Goal: Ask a question: Seek information or help from site administrators or community

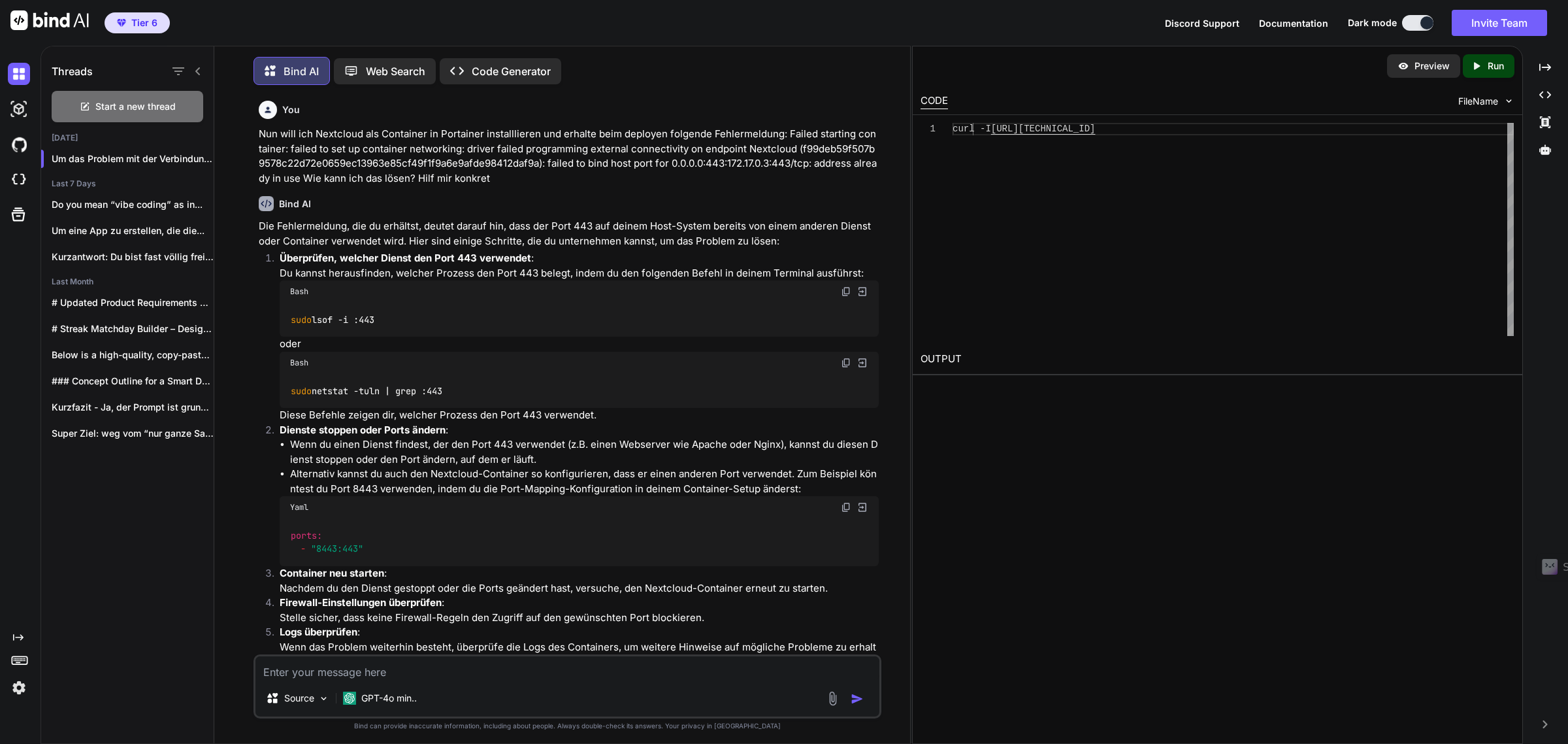
scroll to position [572, 0]
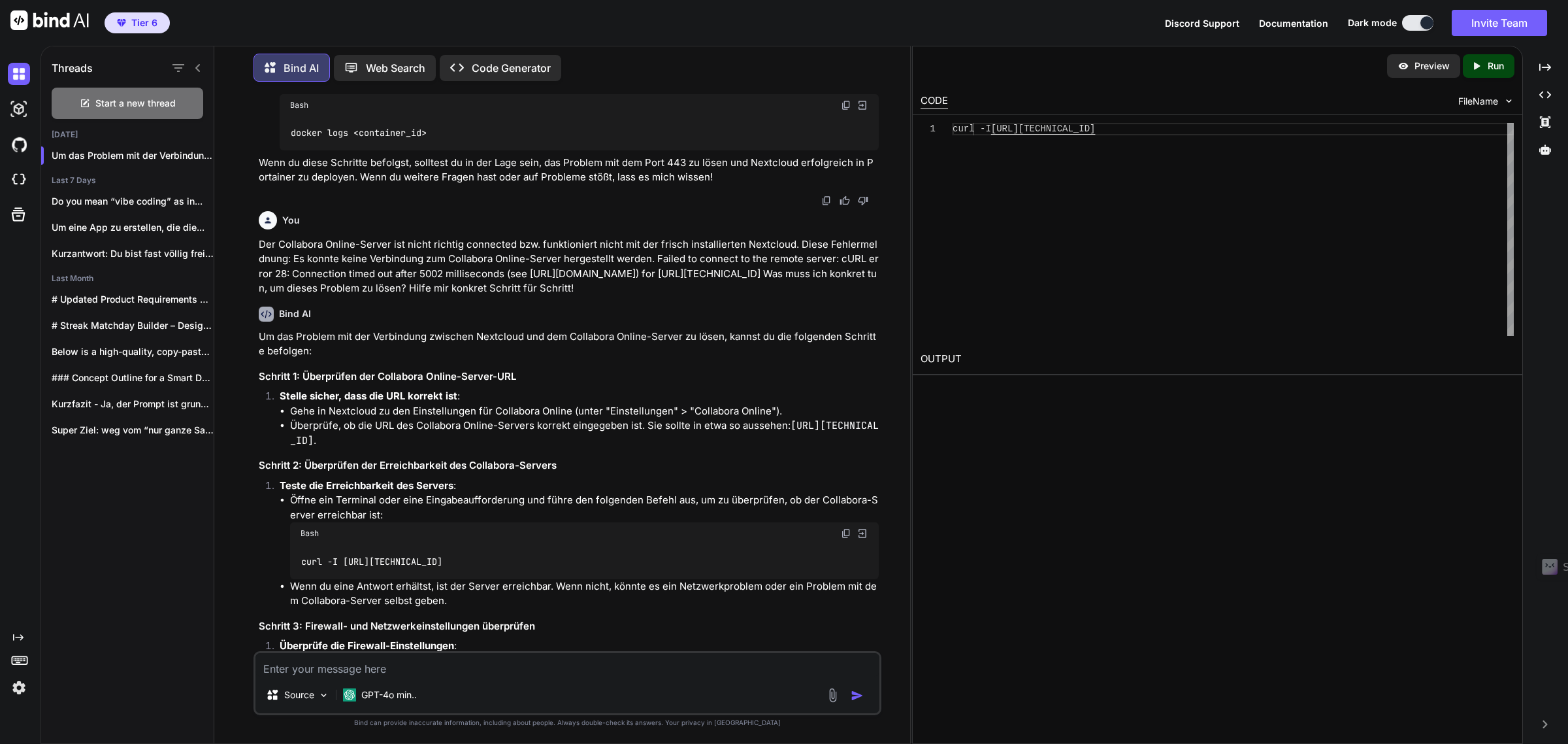
click at [340, 676] on textarea at bounding box center [567, 664] width 625 height 23
type textarea "wie"
type textarea "x"
type textarea "wie p"
type textarea "x"
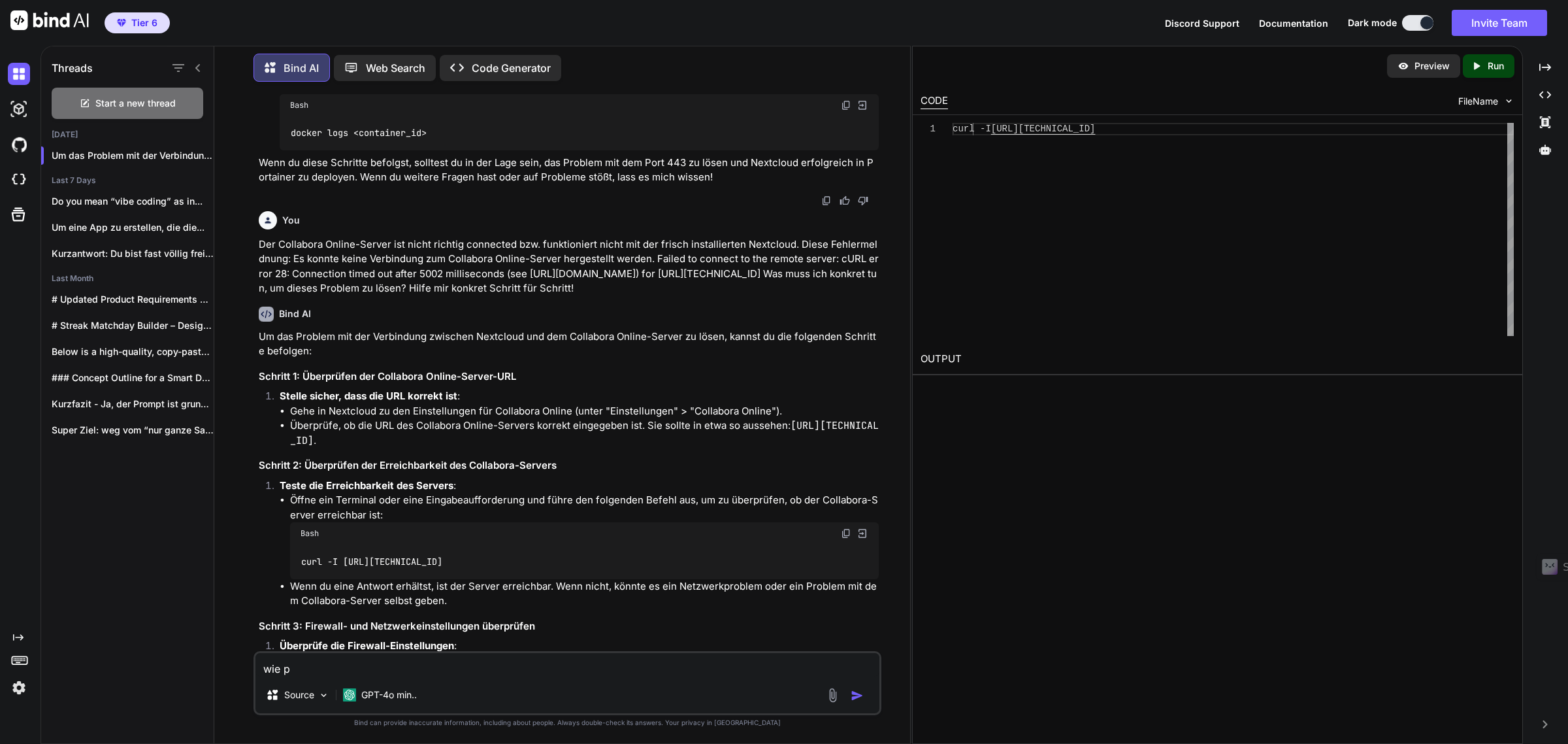
type textarea "wie po"
type textarea "x"
type textarea "wie poi"
type textarea "x"
type textarea "wie poin"
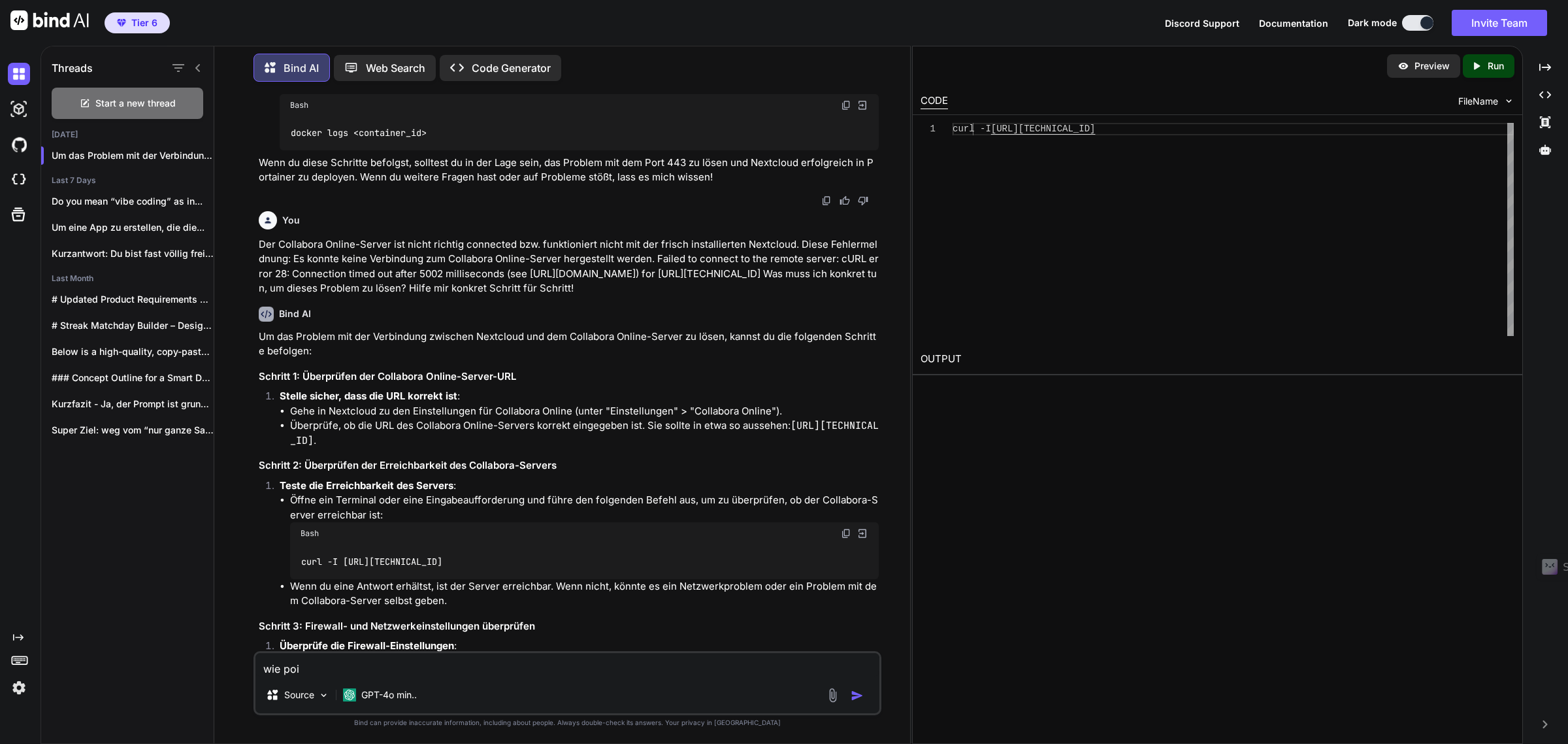
type textarea "x"
type textarea "wie point"
type textarea "x"
type textarea "wie pointe"
type textarea "x"
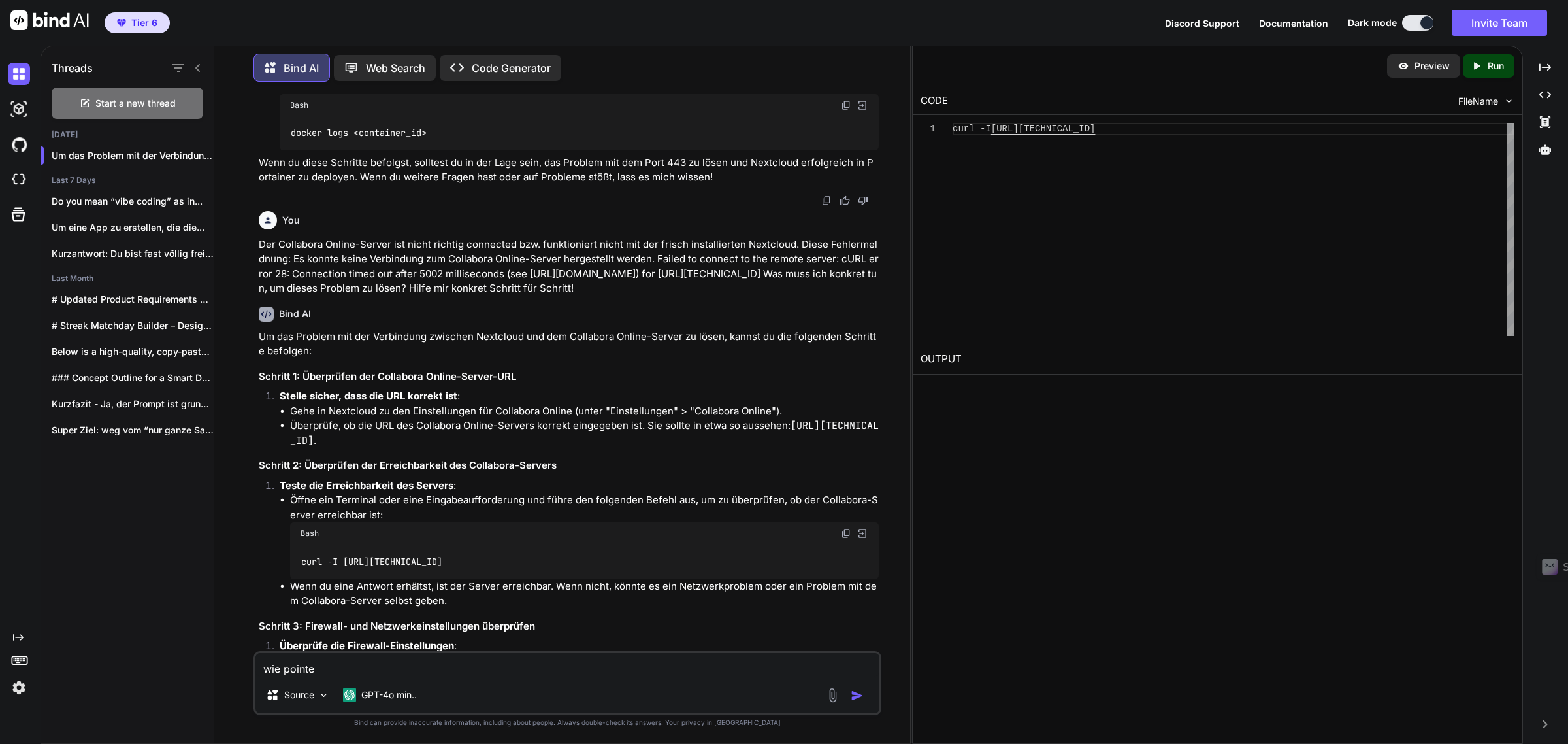
type textarea "wie pointe"
type textarea "x"
type textarea "wie pointe e"
type textarea "x"
type textarea "wie pointe ei"
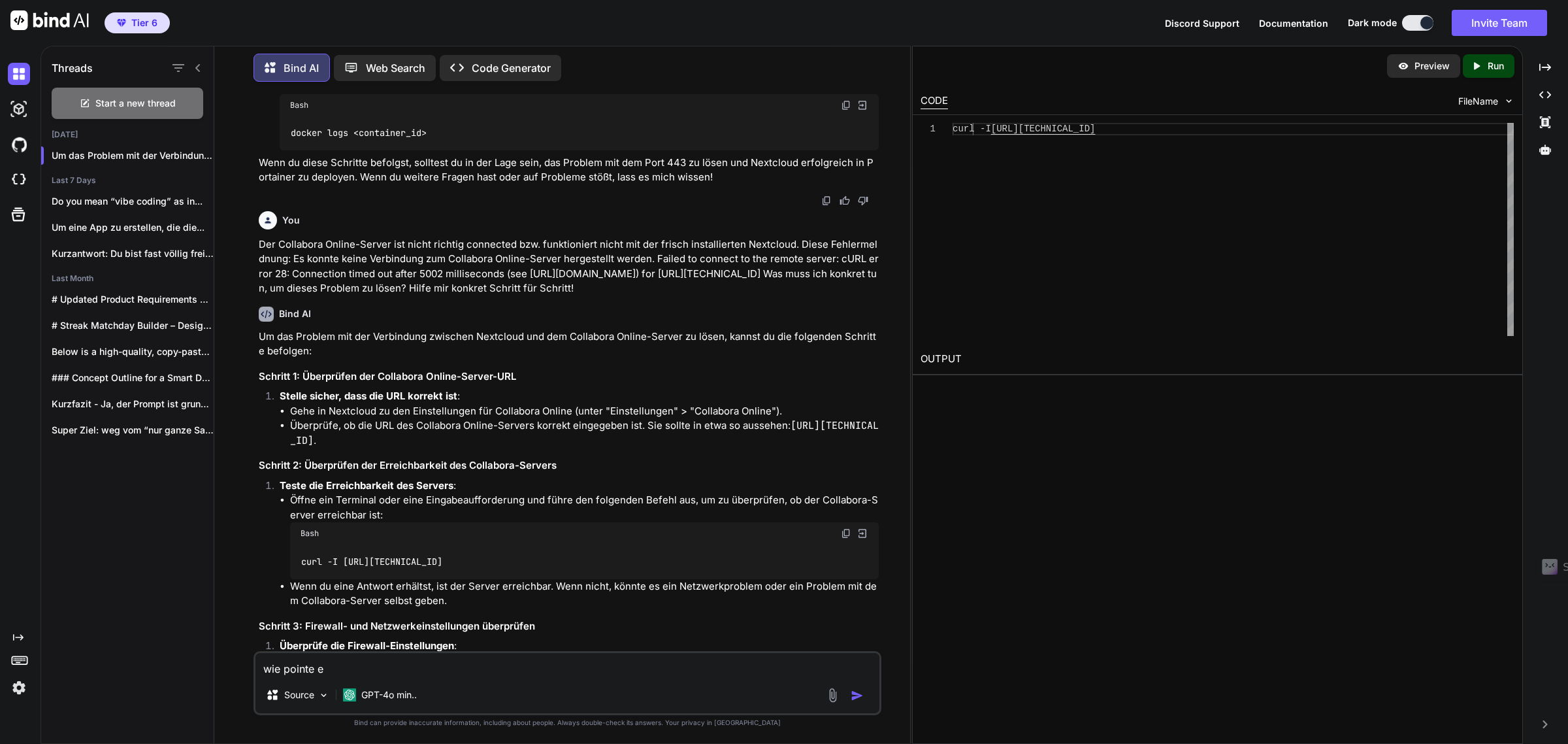
type textarea "x"
type textarea "wie pointe ein"
type textarea "x"
type textarea "wie pointe eine"
type textarea "x"
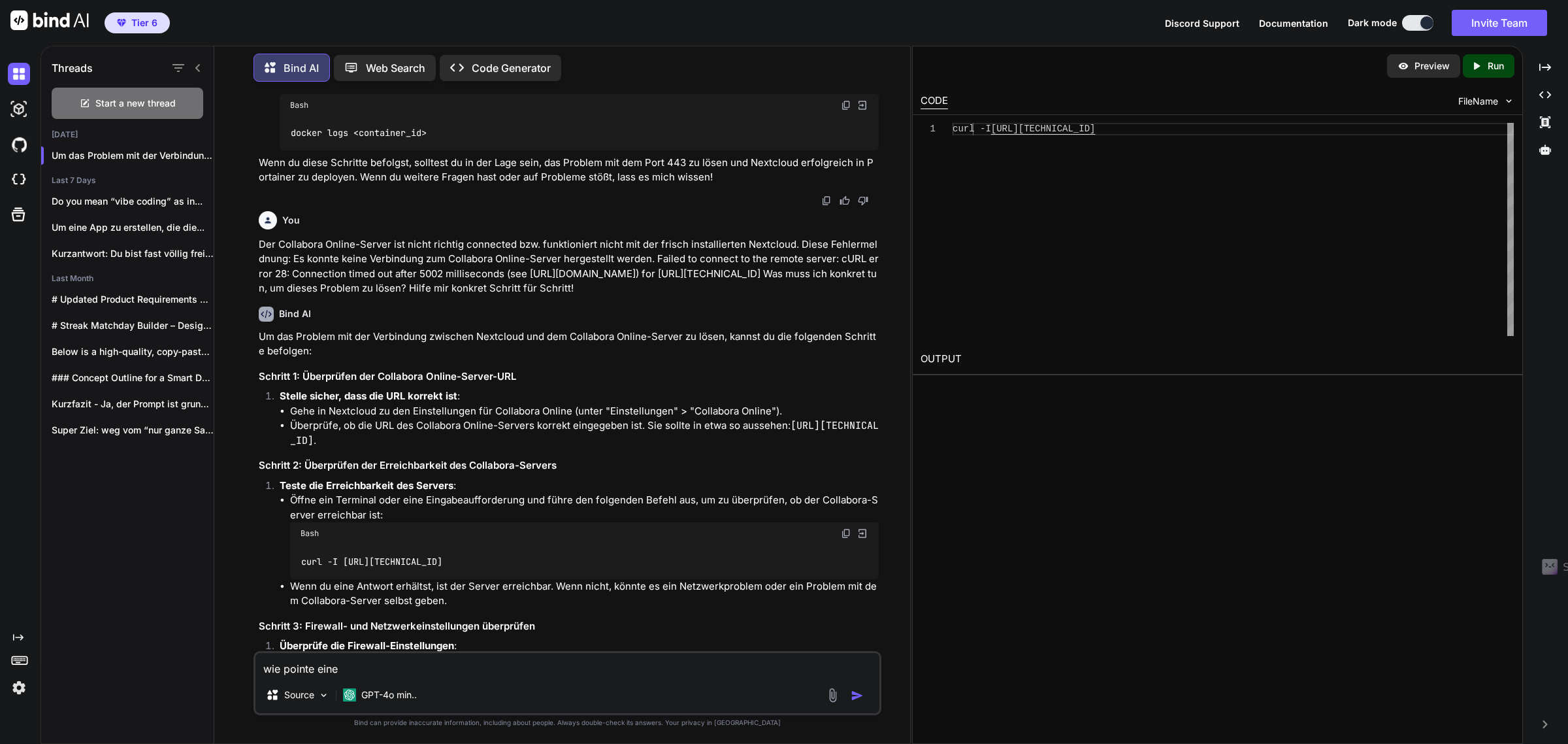
type textarea "wie pointe eine"
type textarea "x"
type textarea "wie pointe eine d"
type textarea "x"
type textarea "wie pointe eine da"
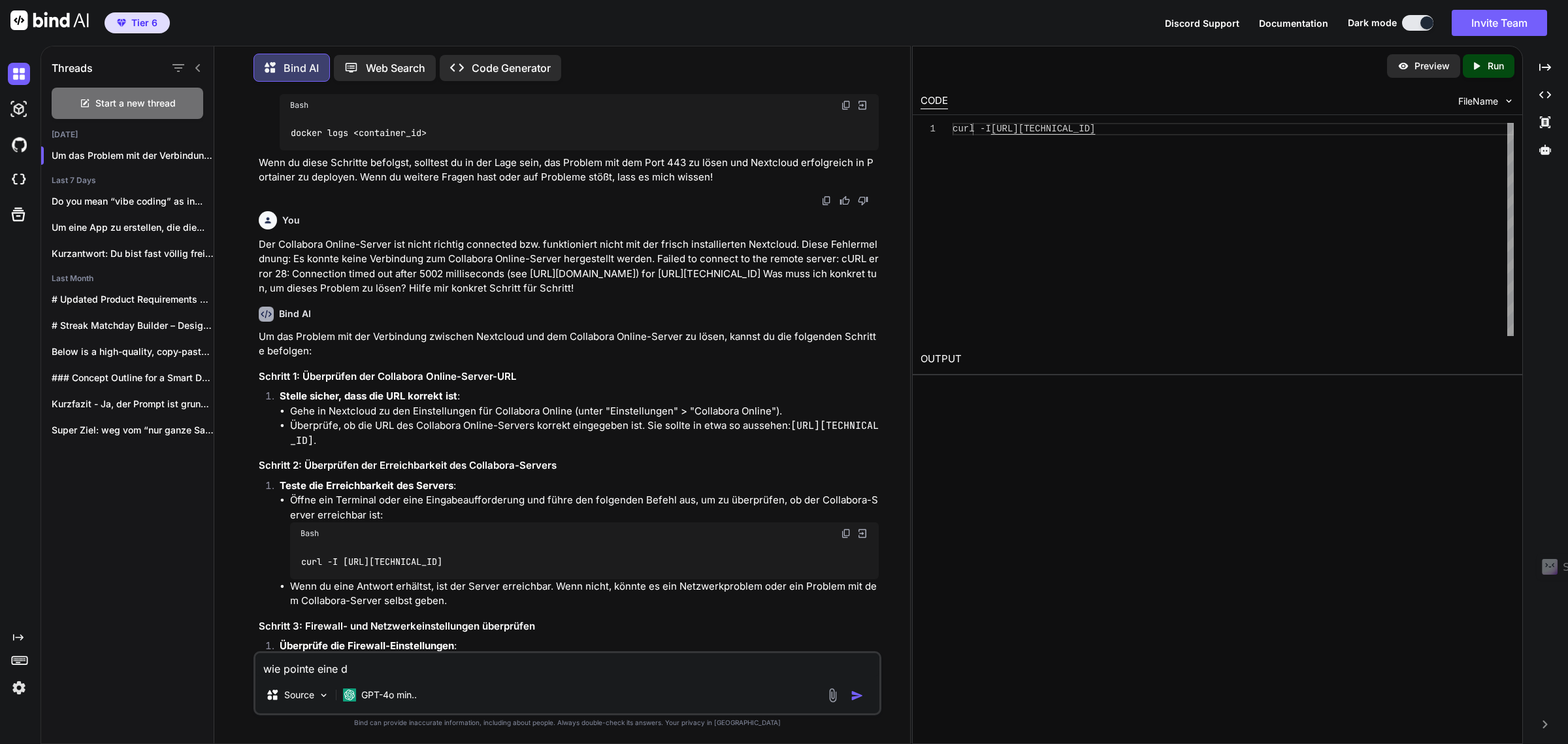
type textarea "x"
type textarea "wie pointe eine dao"
type textarea "x"
type textarea "wie pointe eine da"
type textarea "x"
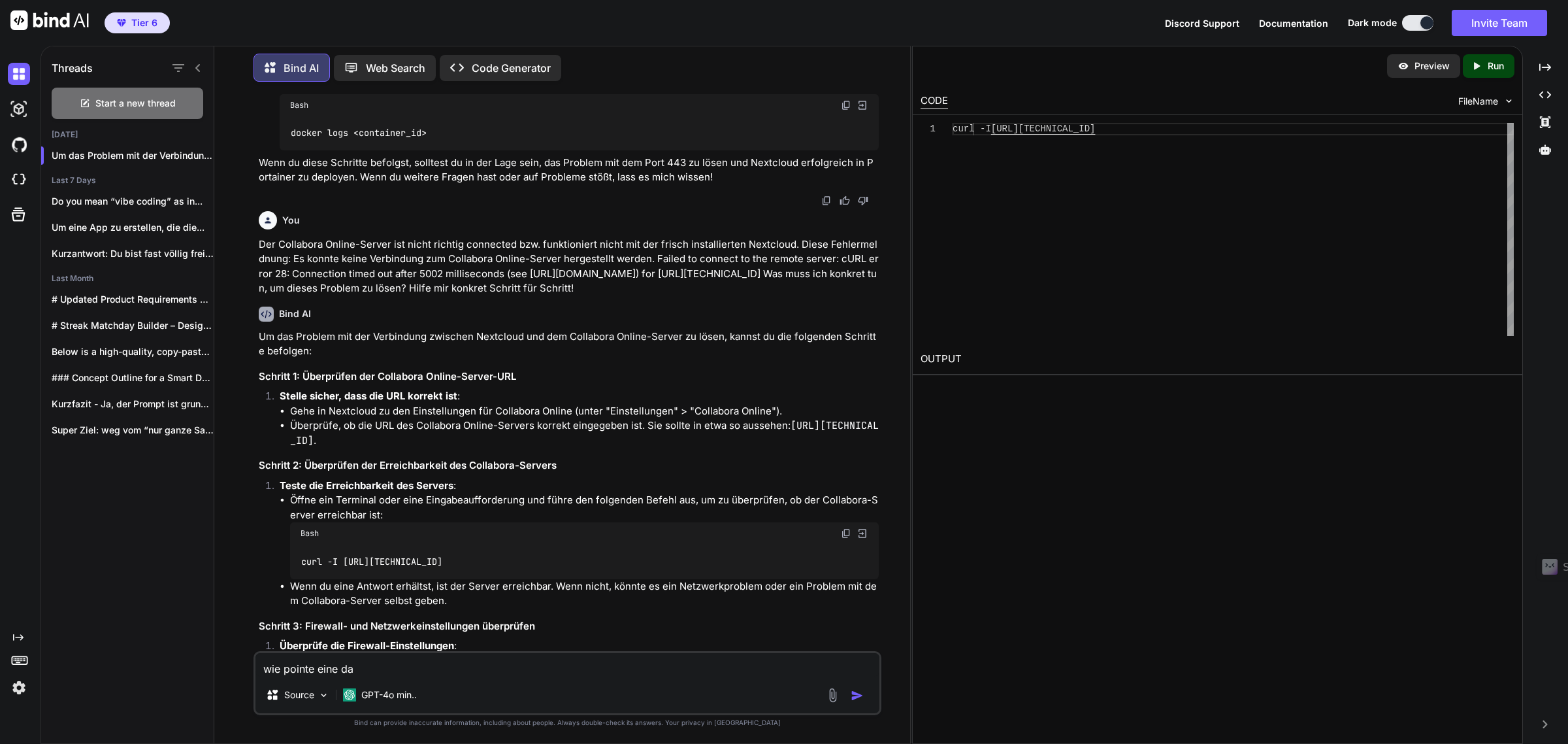
type textarea "wie pointe eine dam"
type textarea "x"
type textarea "wie pointe eine dama"
type textarea "x"
type textarea "wie pointe eine damai"
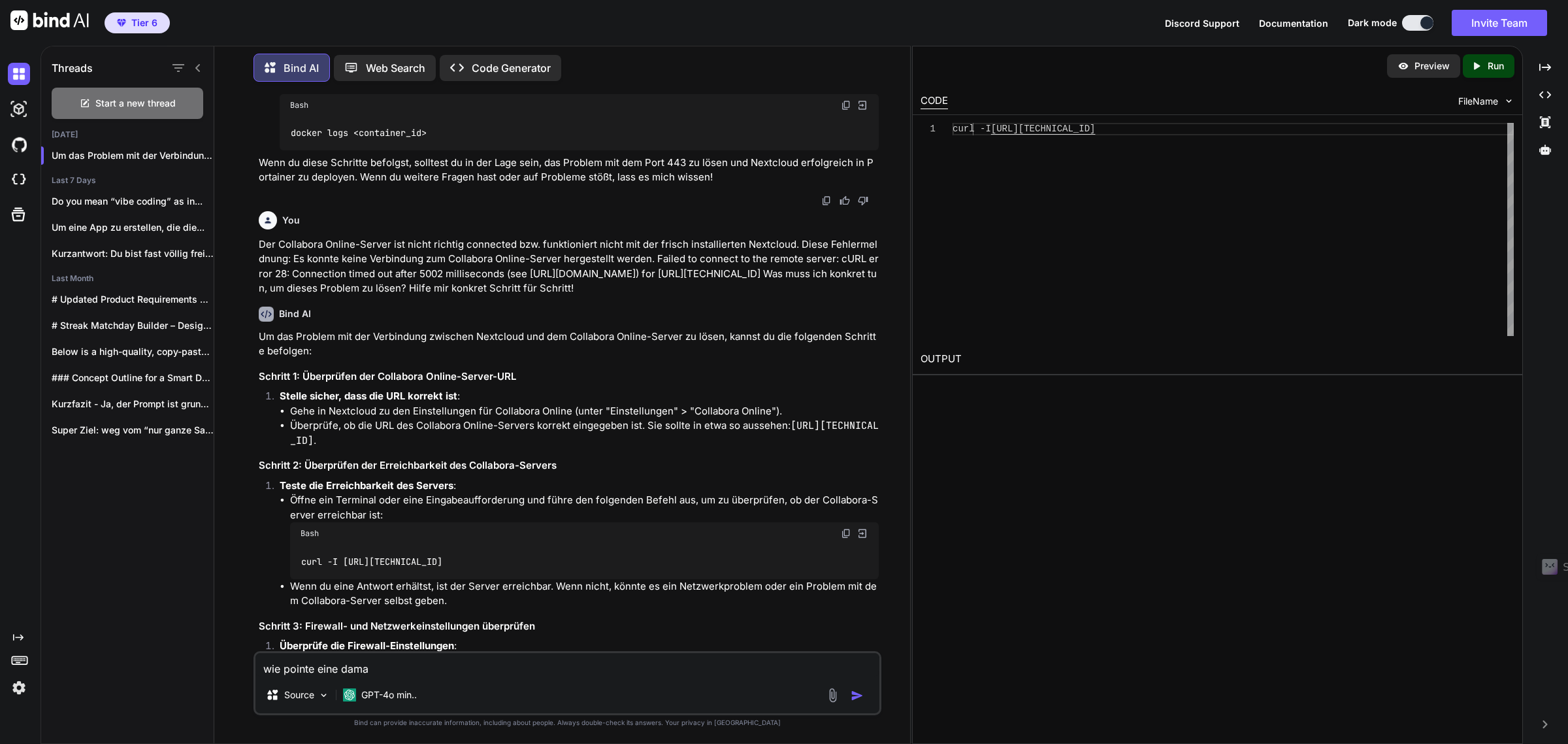
type textarea "x"
type textarea "wie pointe eine damain"
type textarea "x"
type textarea "wie pointe eine damain"
type textarea "x"
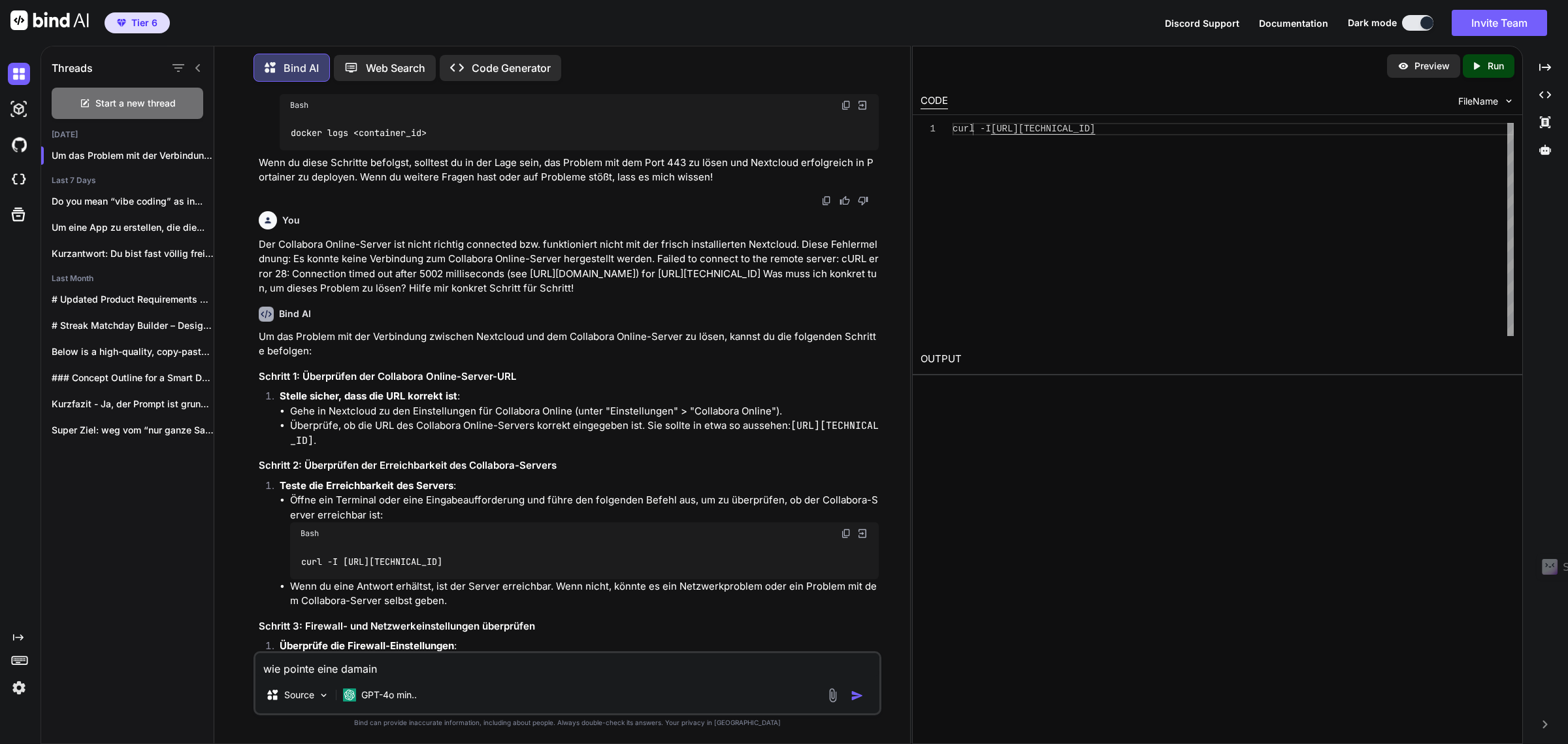
type textarea "wie pointe eine damain o"
type textarea "x"
type textarea "wie pointe eine damain od"
type textarea "x"
type textarea "wie pointe eine damain ode"
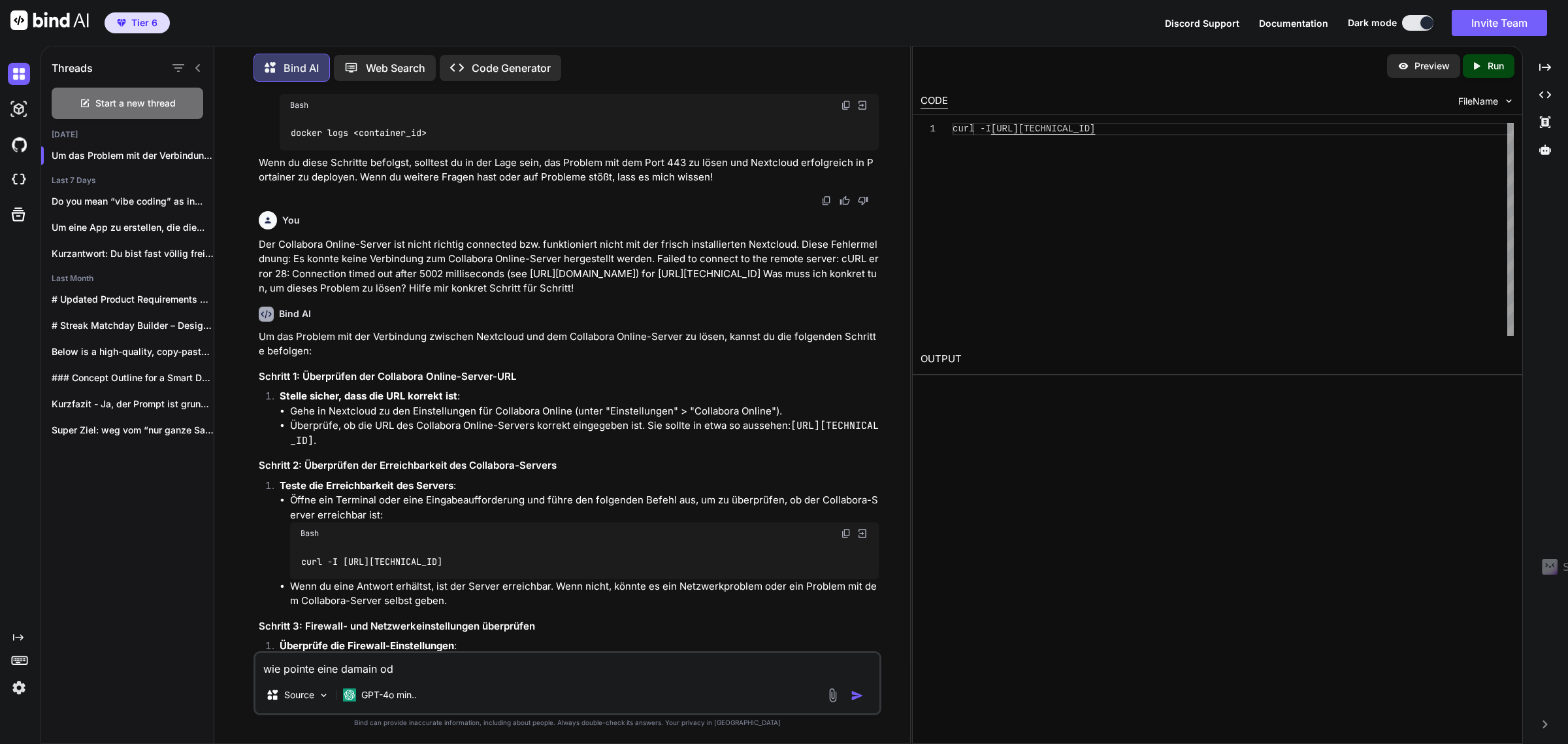
type textarea "x"
type textarea "wie pointe eine damain oder"
type textarea "x"
type textarea "wie pointe eine damain ode"
type textarea "x"
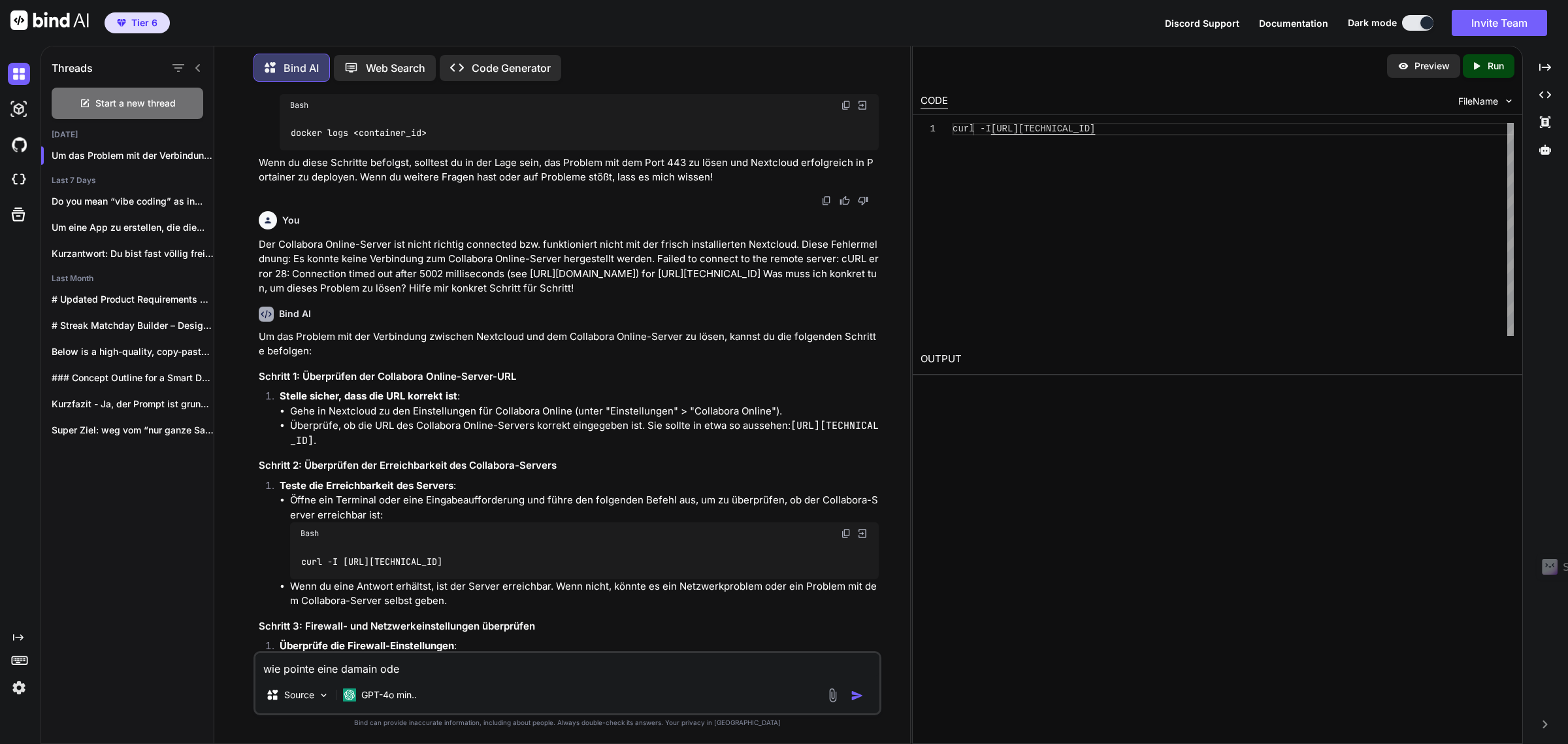
type textarea "wie pointe eine damain od"
type textarea "x"
type textarea "wie pointe eine damain o"
type textarea "x"
type textarea "wie pointe eine damain"
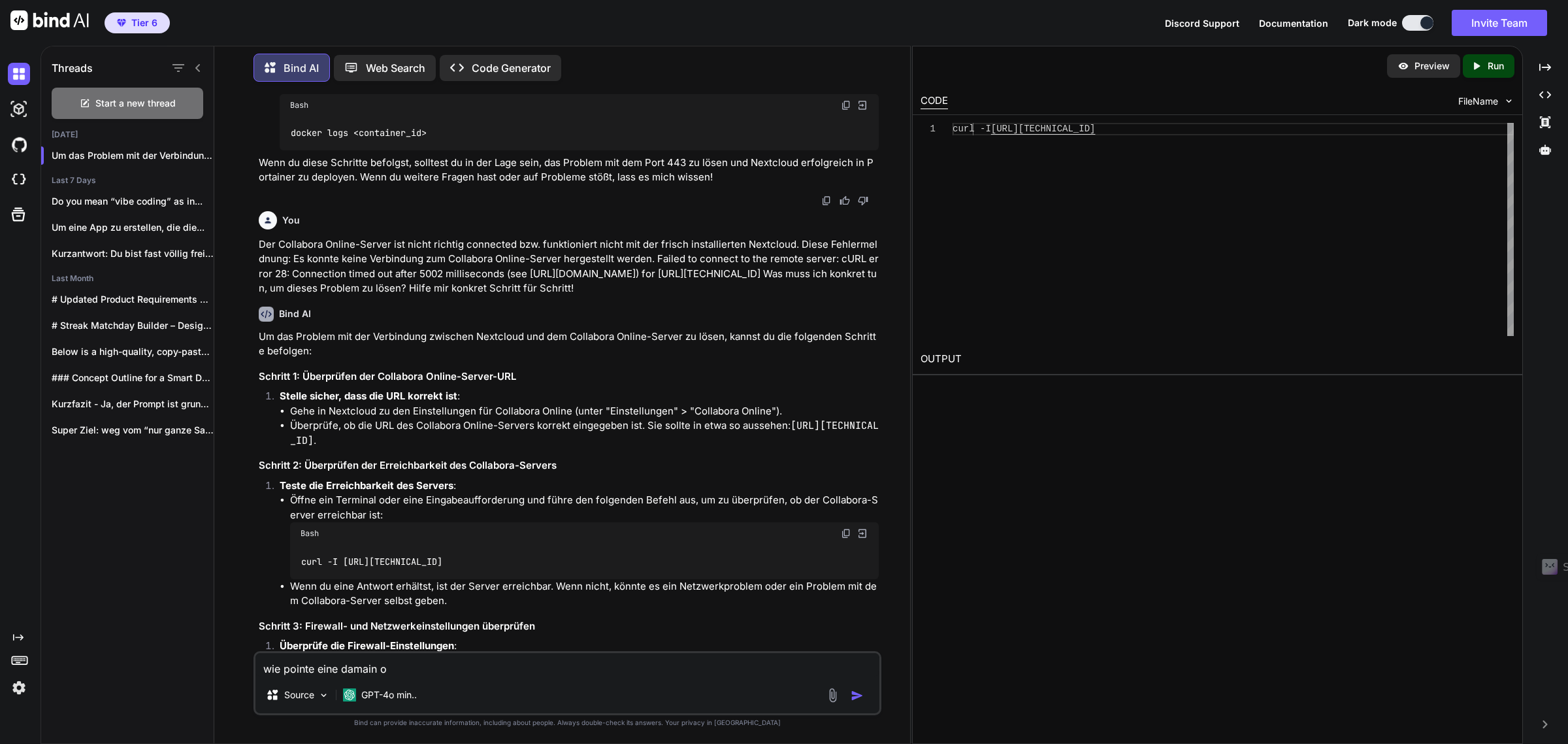
type textarea "x"
type textarea "wie pointe eine damain"
type textarea "x"
type textarea "wie pointe eine damai"
type textarea "x"
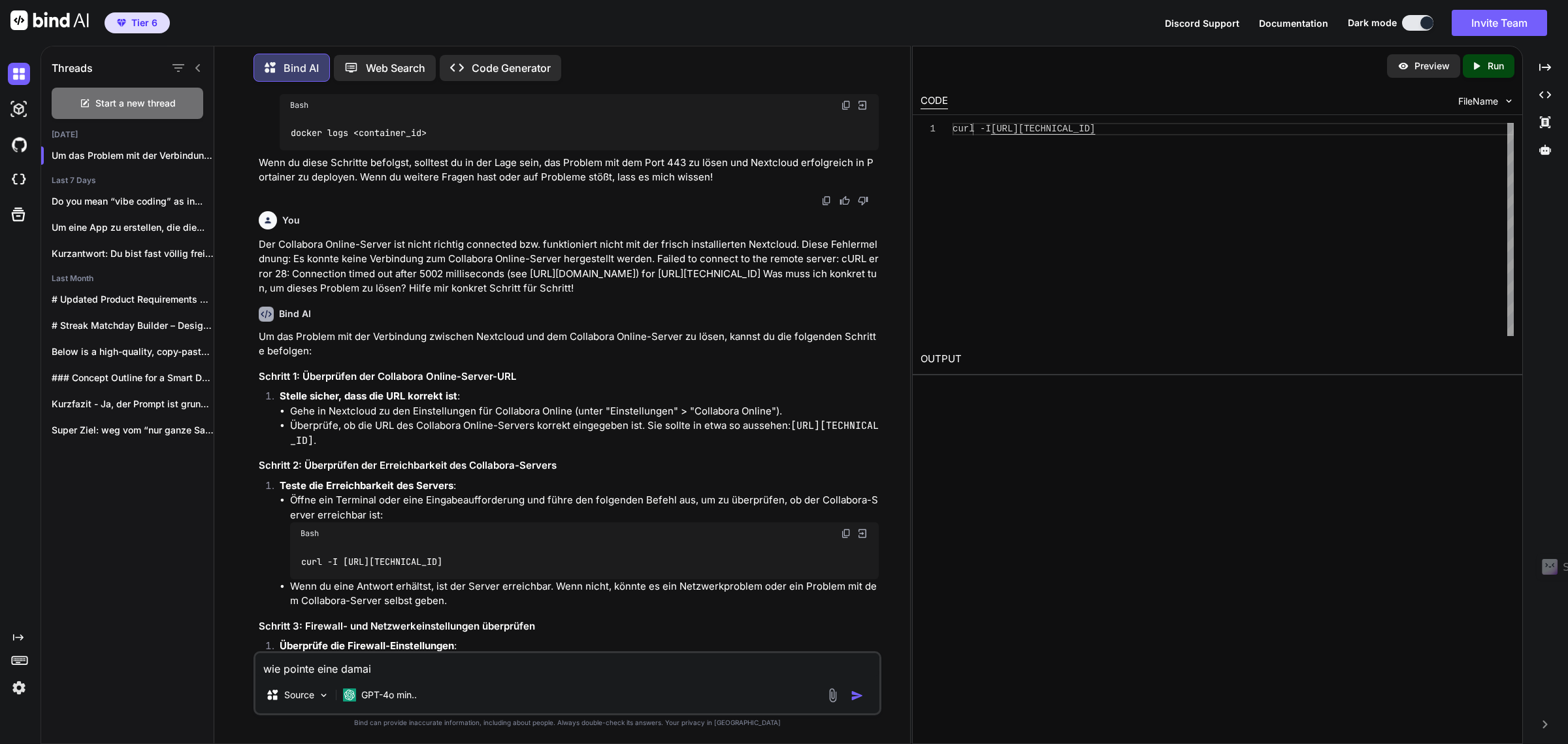
type textarea "wie pointe eine dama"
type textarea "x"
type textarea "wie pointe eine dam"
type textarea "x"
type textarea "wie pointe eine da"
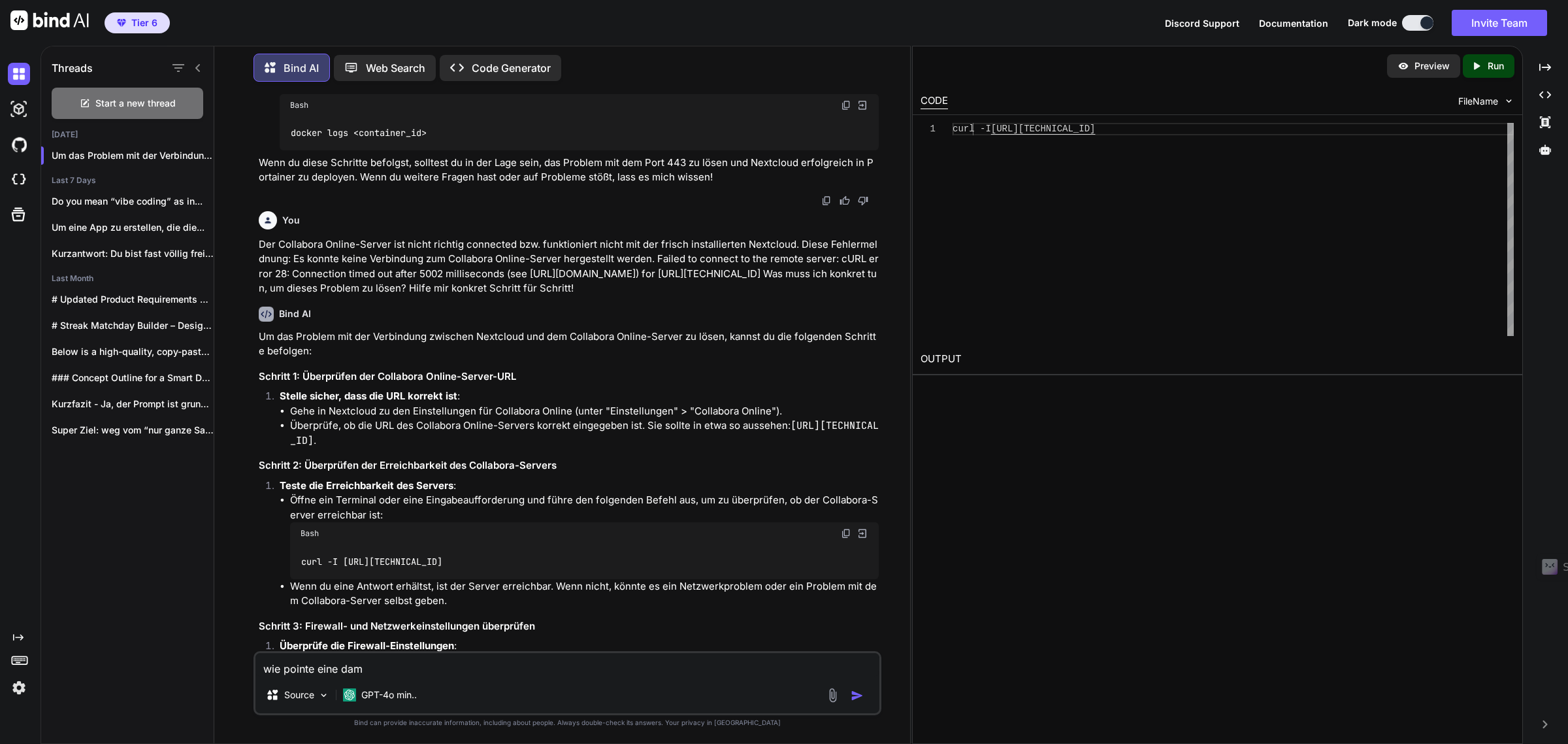
type textarea "x"
type textarea "wie pointe eine d"
type textarea "x"
type textarea "wie pointe eine do"
type textarea "x"
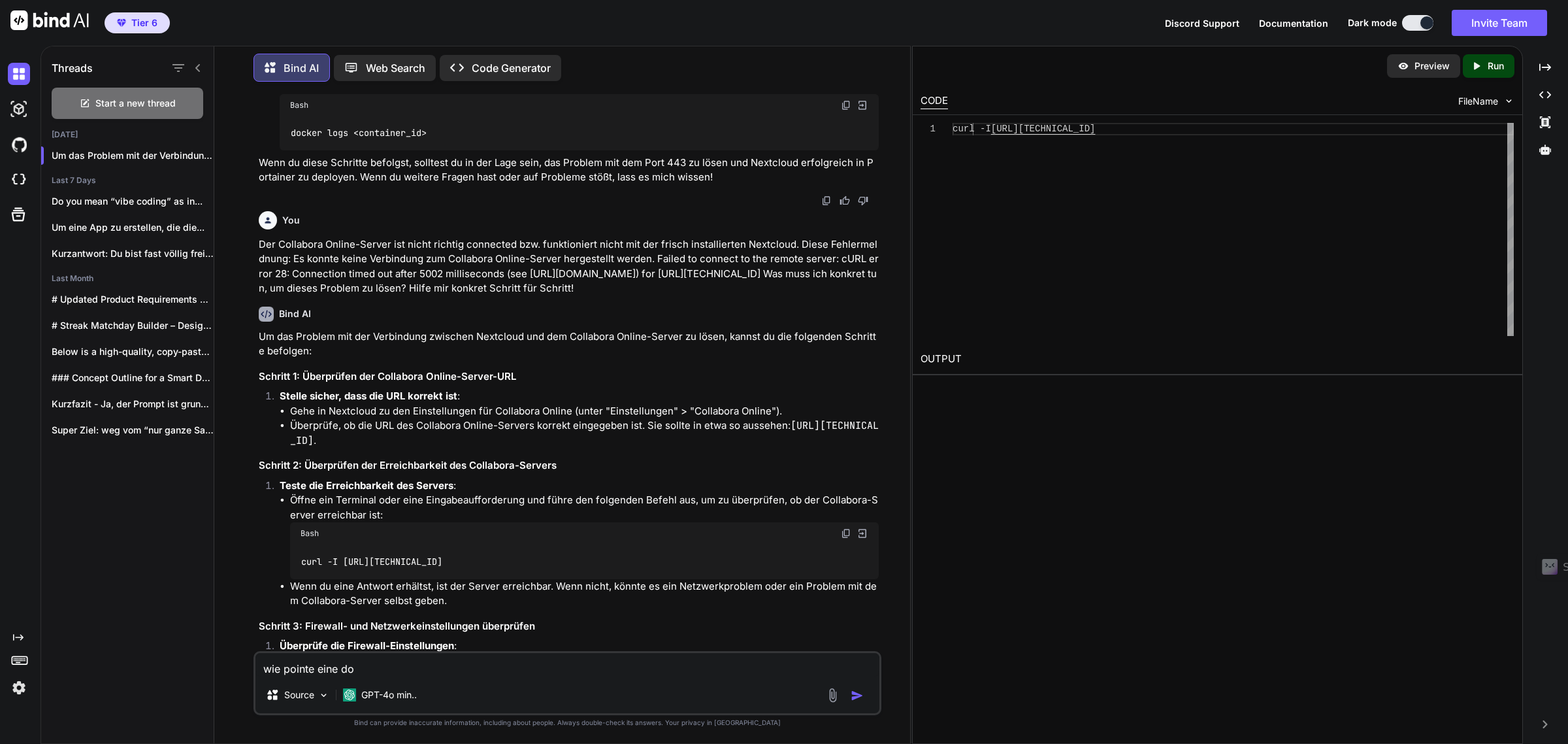
type textarea "wie pointe eine dom"
type textarea "x"
type textarea "wie pointe eine doma"
type textarea "x"
type textarea "wie pointe eine domai"
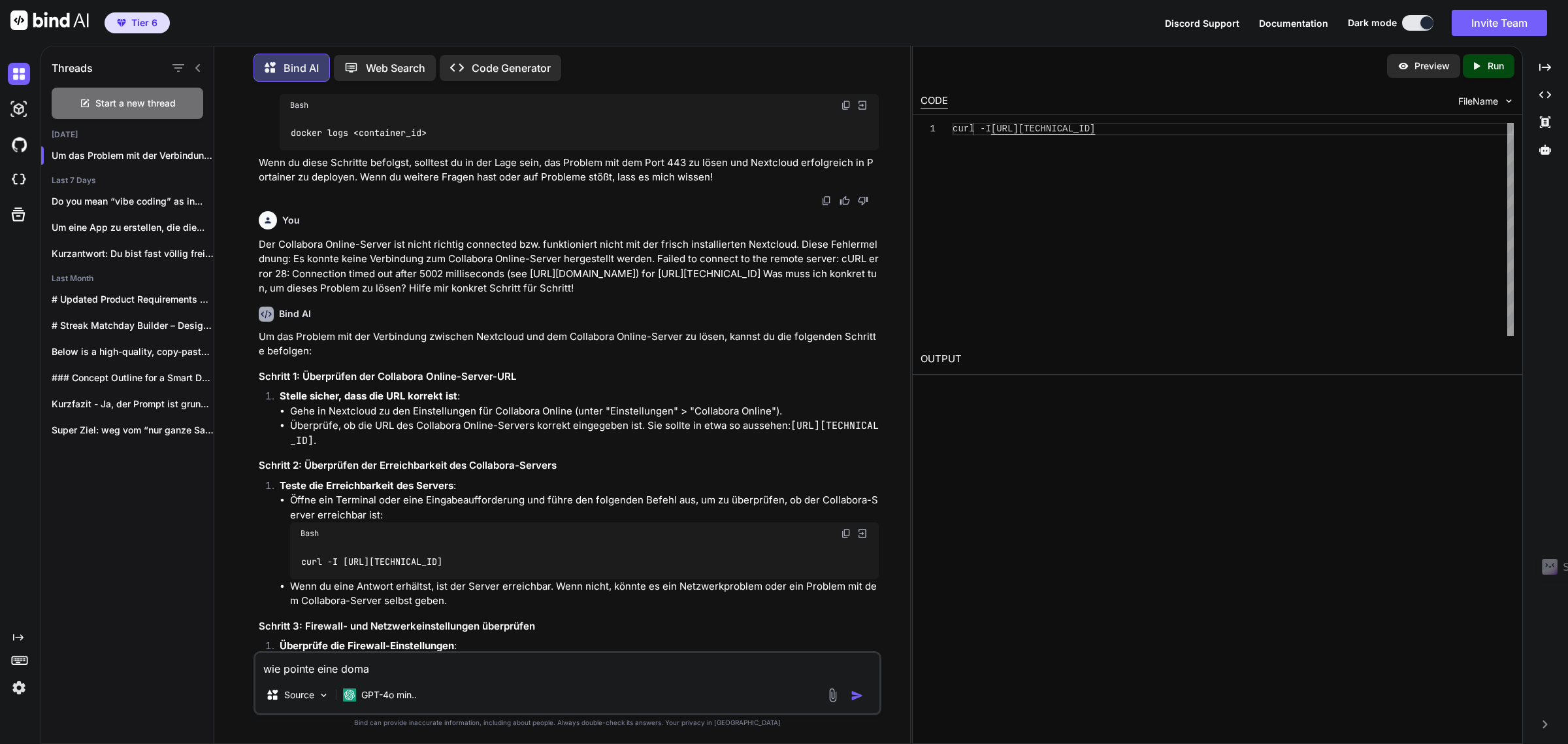
type textarea "x"
type textarea "wie pointe eine domain"
type textarea "x"
type textarea "wie pointe eine domain"
type textarea "x"
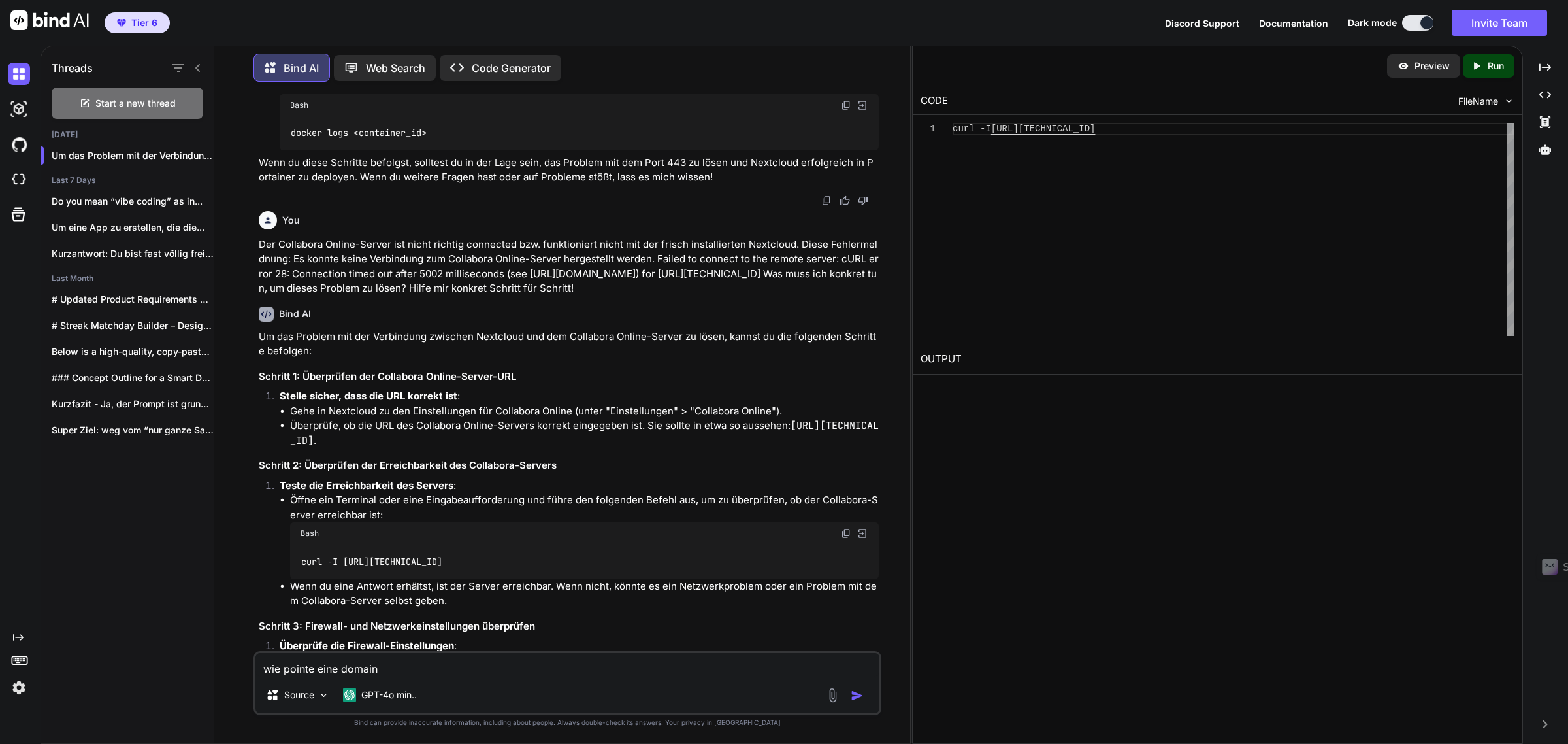
type textarea "wie pointe eine domain o"
type textarea "x"
type textarea "wie pointe eine domain od"
type textarea "x"
type textarea "wie pointe eine domain ode"
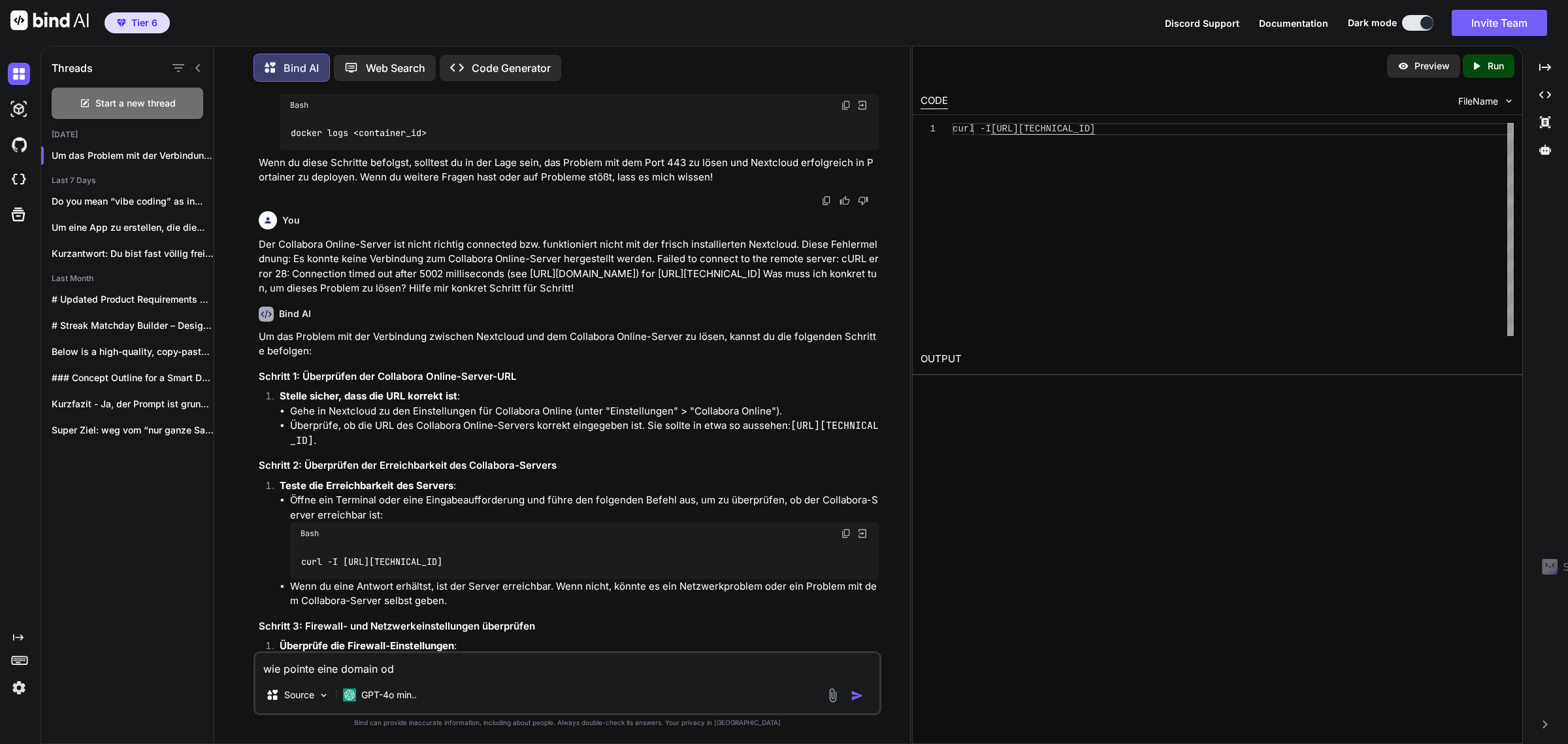
type textarea "x"
type textarea "wie pointe eine domain oder"
type textarea "x"
type textarea "wie pointe eine domain oder"
type textarea "x"
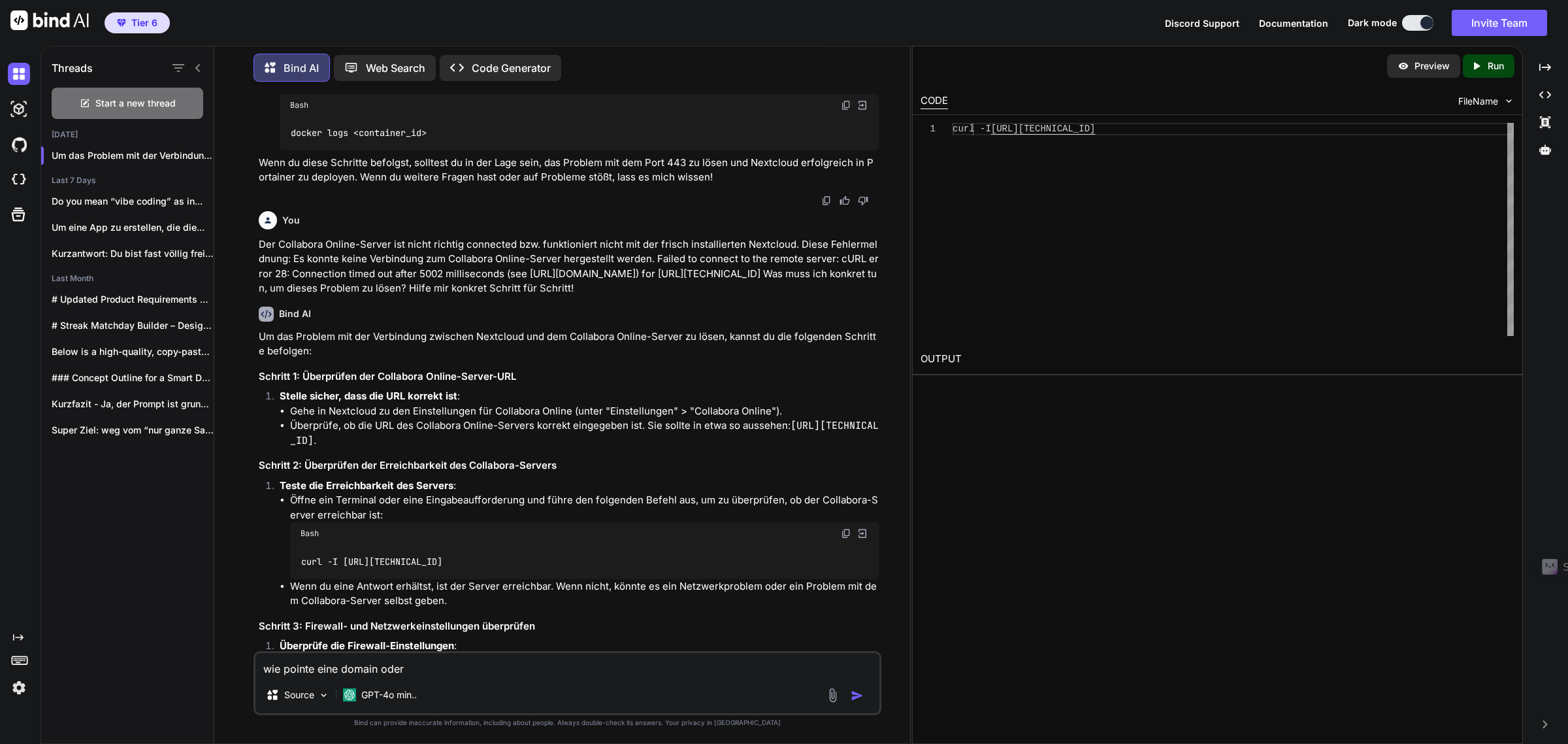
type textarea "wie pointe eine domain oder e"
type textarea "x"
type textarea "wie pointe eine domain oder ei"
type textarea "x"
type textarea "wie pointe eine domain oder ein"
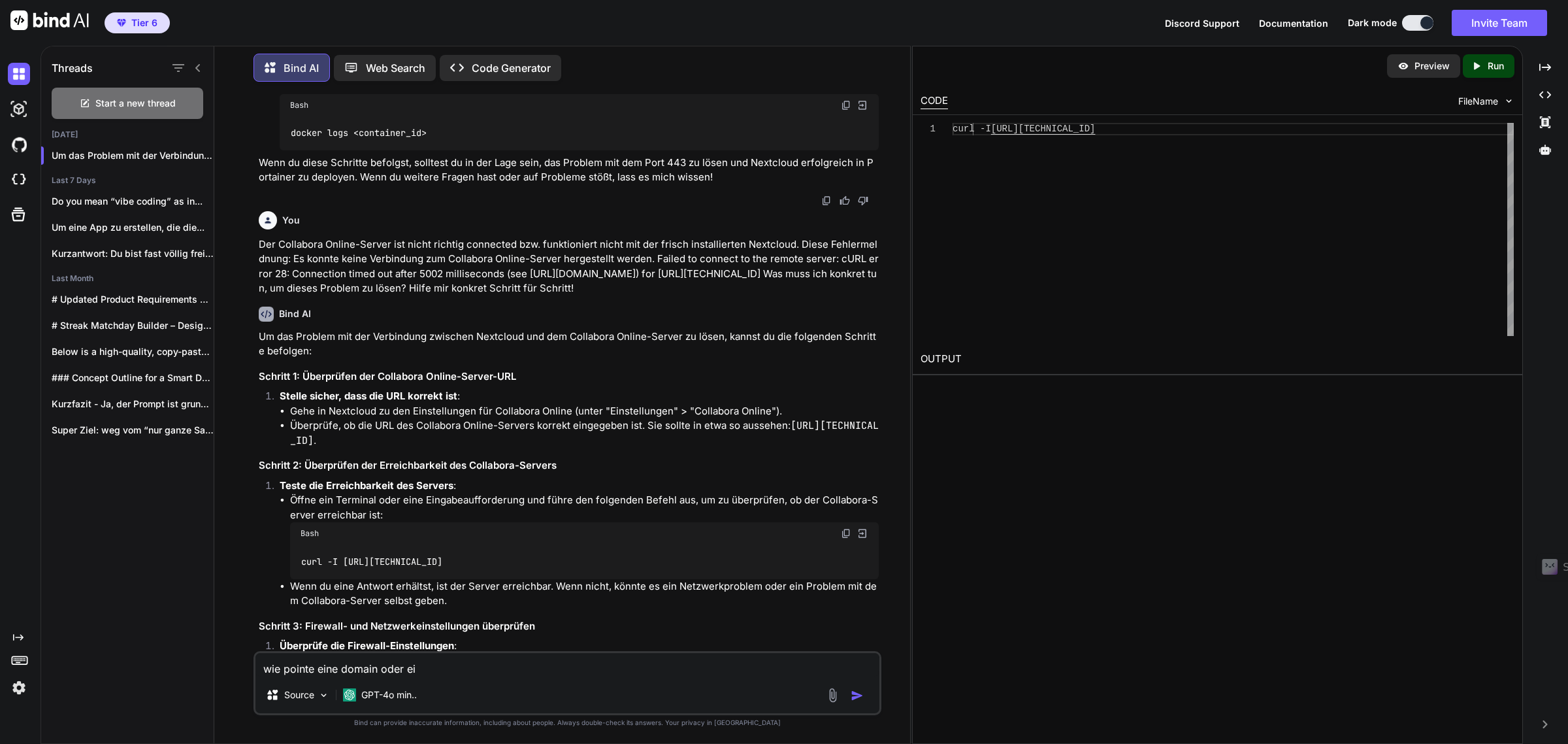
type textarea "x"
type textarea "wie pointe eine domain oder eine"
type textarea "x"
type textarea "wie pointe eine domain oder eine"
type textarea "x"
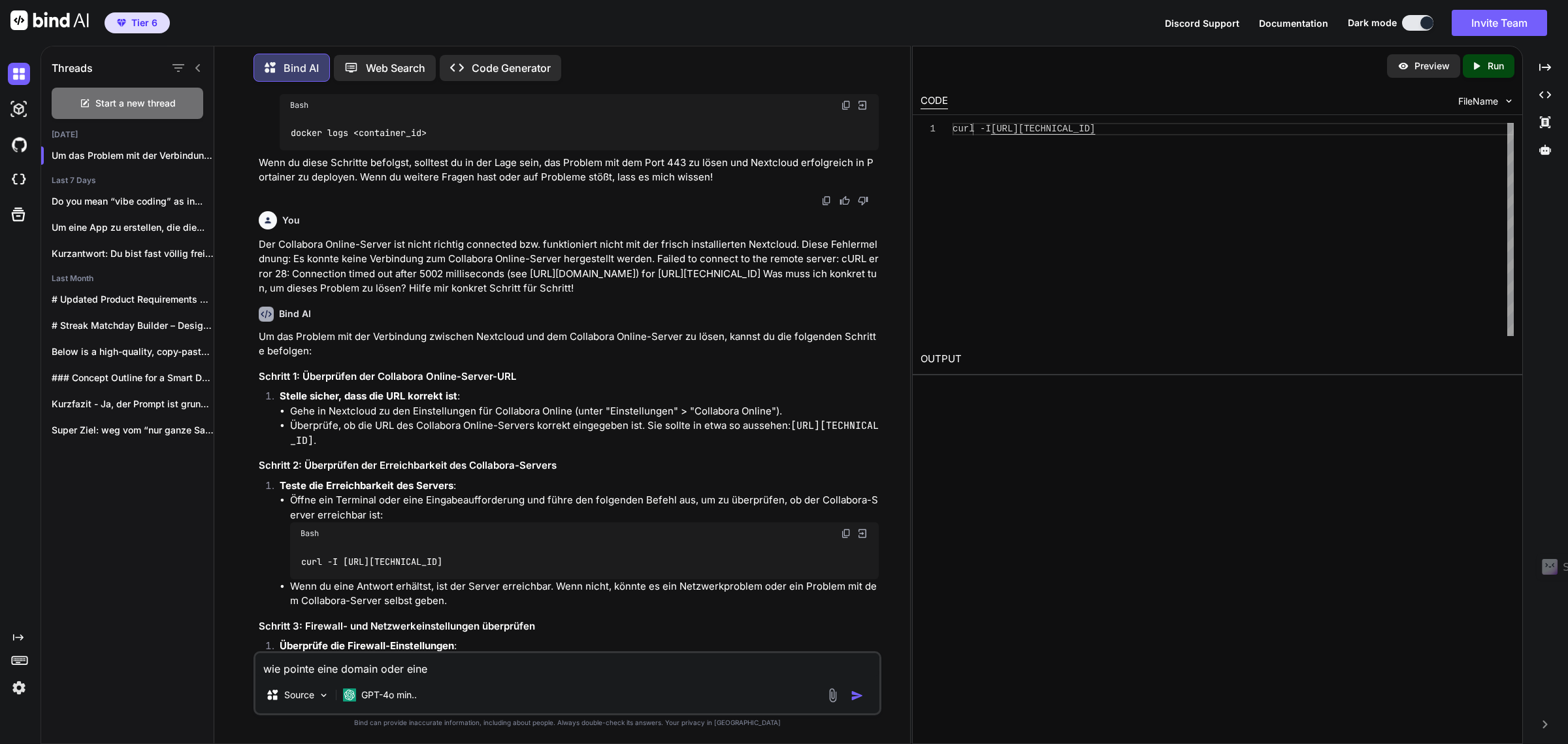
type textarea "wie pointe eine domain oder eine s"
type textarea "x"
type textarea "wie pointe eine domain oder eine su"
type textarea "x"
type textarea "wie pointe eine domain oder eine sub"
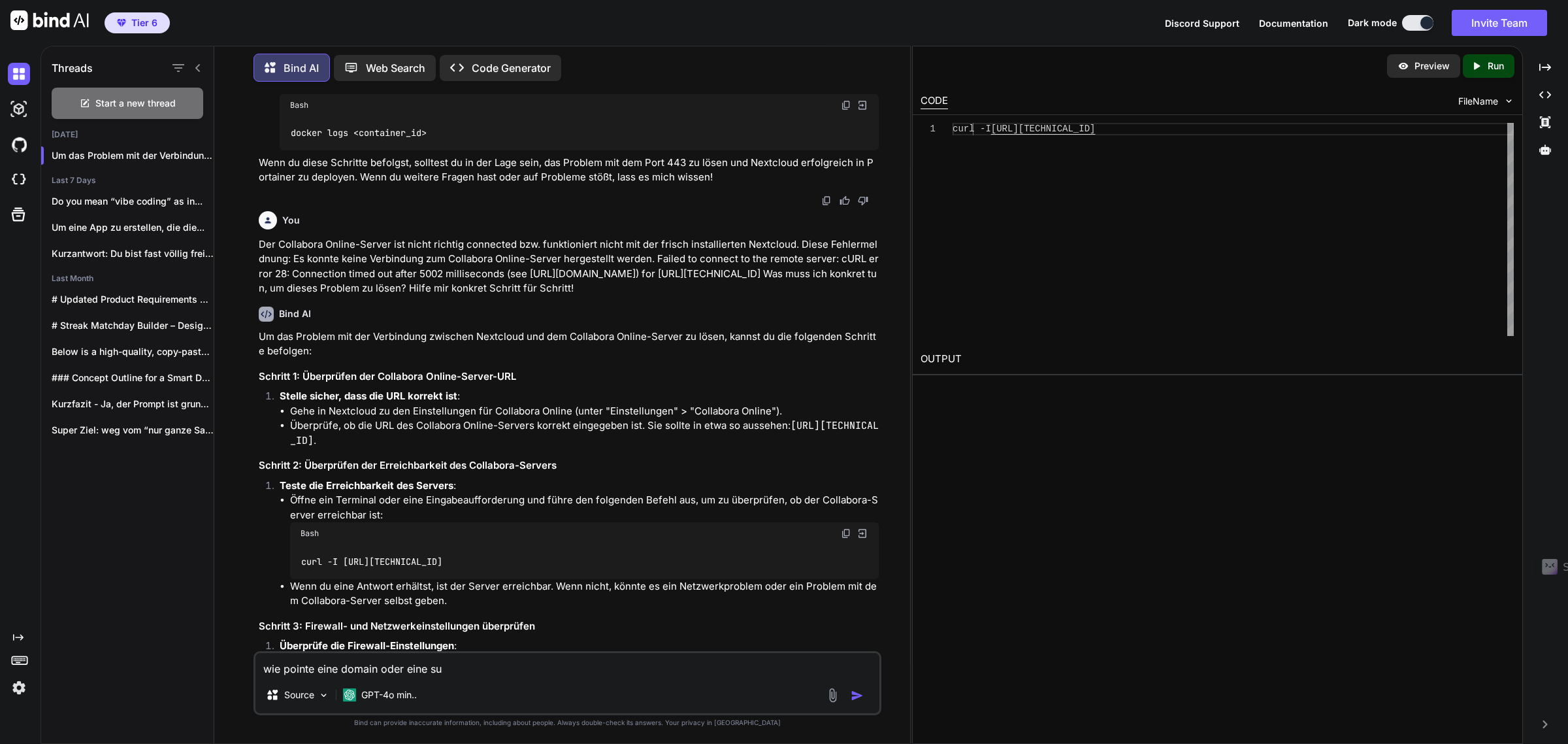
type textarea "x"
type textarea "wie pointe eine domain oder eine sub-"
type textarea "x"
type textarea "wie pointe eine domain oder eine sub-d"
type textarea "x"
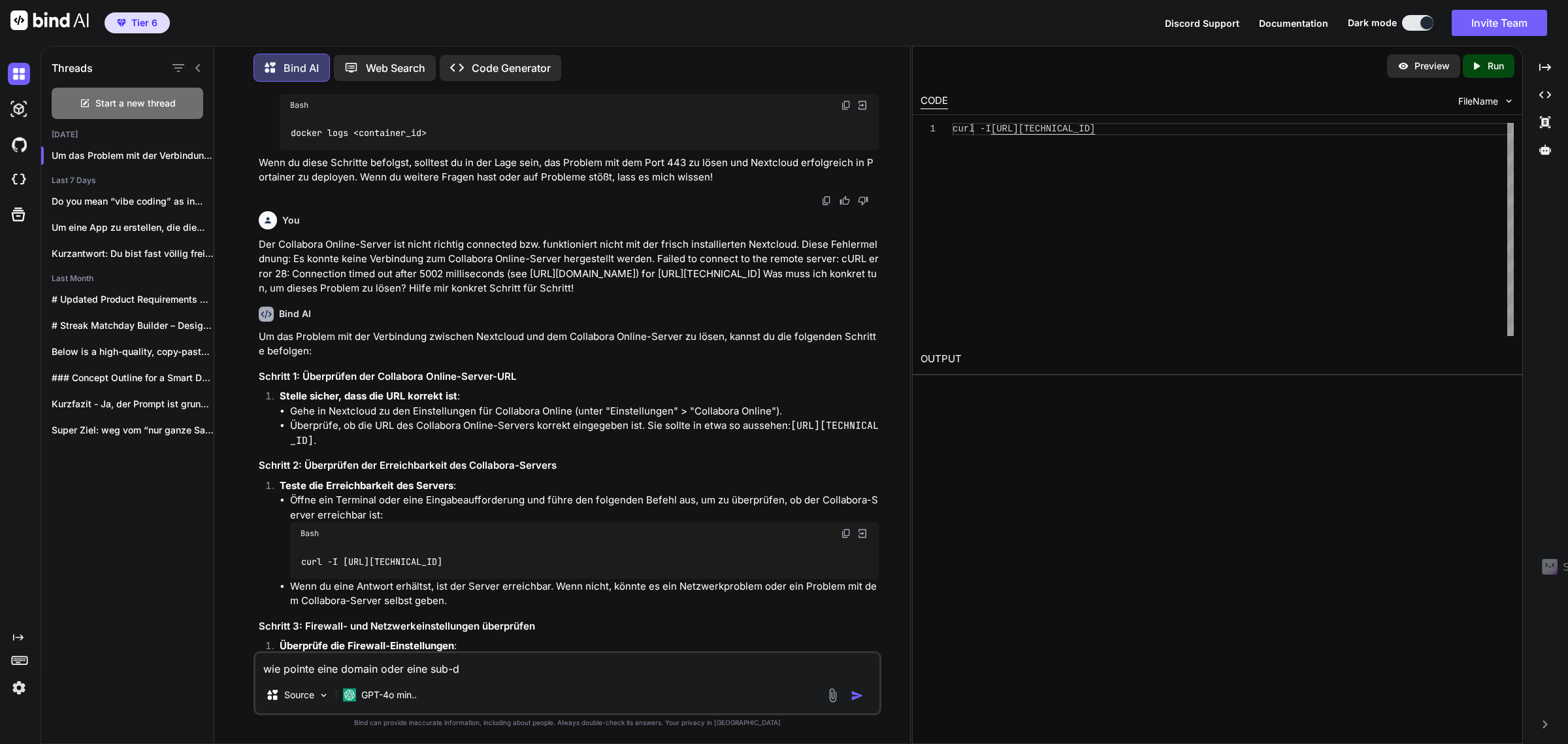
type textarea "wie pointe eine domain oder eine sub-do"
type textarea "x"
type textarea "wie pointe eine domain oder eine sub-dom"
type textarea "x"
type textarea "wie pointe eine domain oder eine sub-doma"
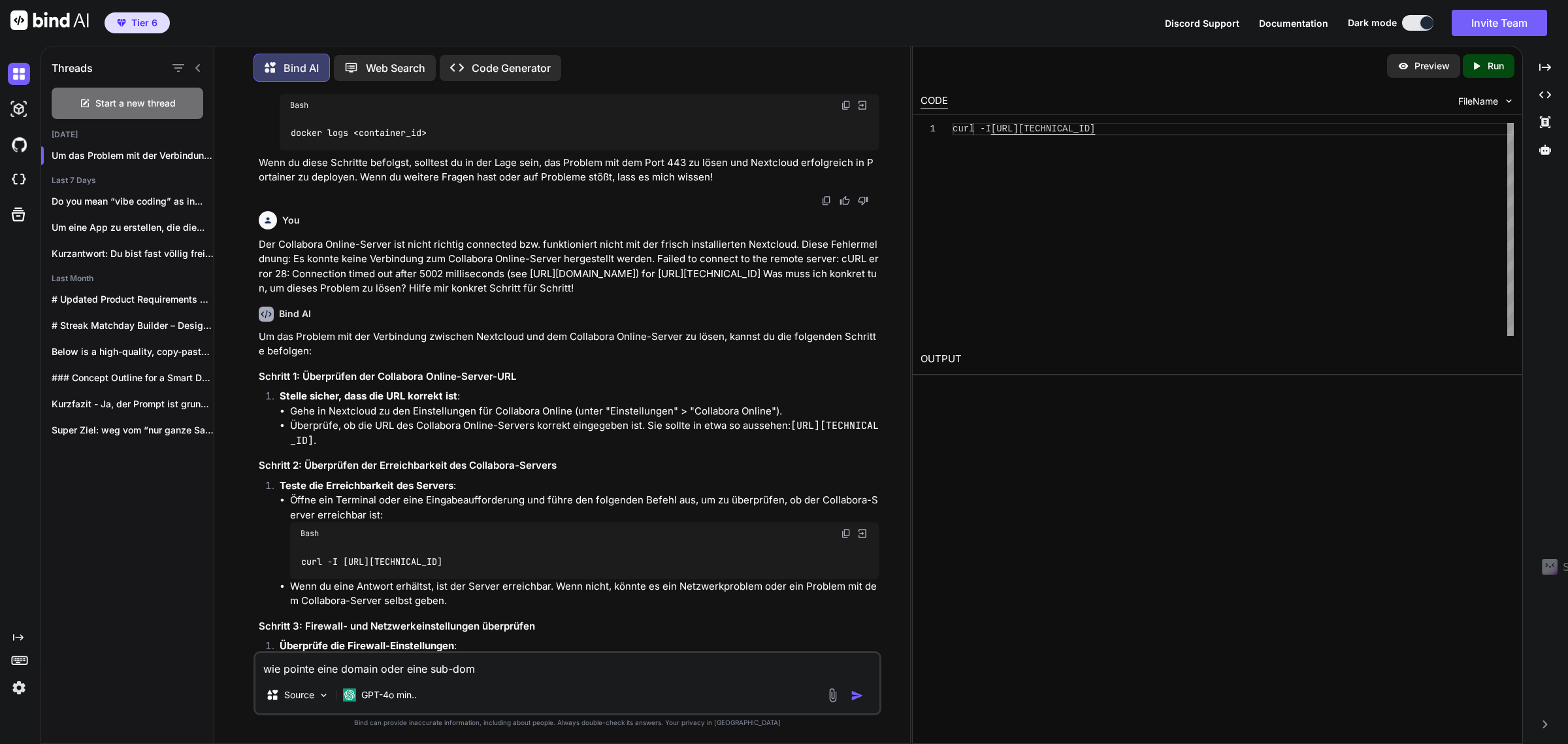
type textarea "x"
type textarea "wie pointe eine domain oder eine sub-domai"
type textarea "x"
type textarea "wie pointe eine domain oder eine sub-domain"
type textarea "x"
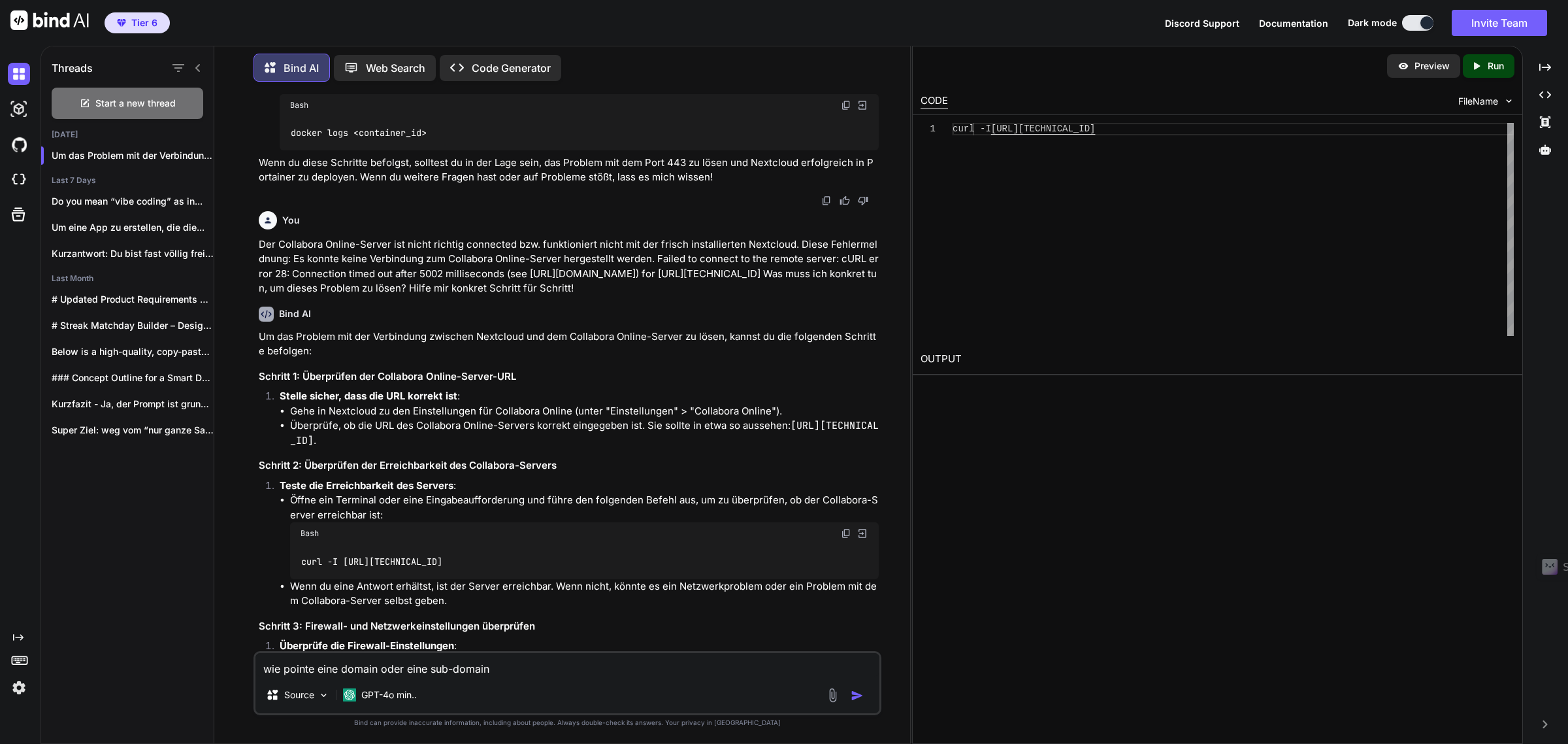
type textarea "wie pointe eine domain oder eine sub-domain"
type textarea "x"
type textarea "wie pointe eine domain oder eine sub-domain a"
type textarea "x"
type textarea "wie pointe eine domain oder eine sub-domain au"
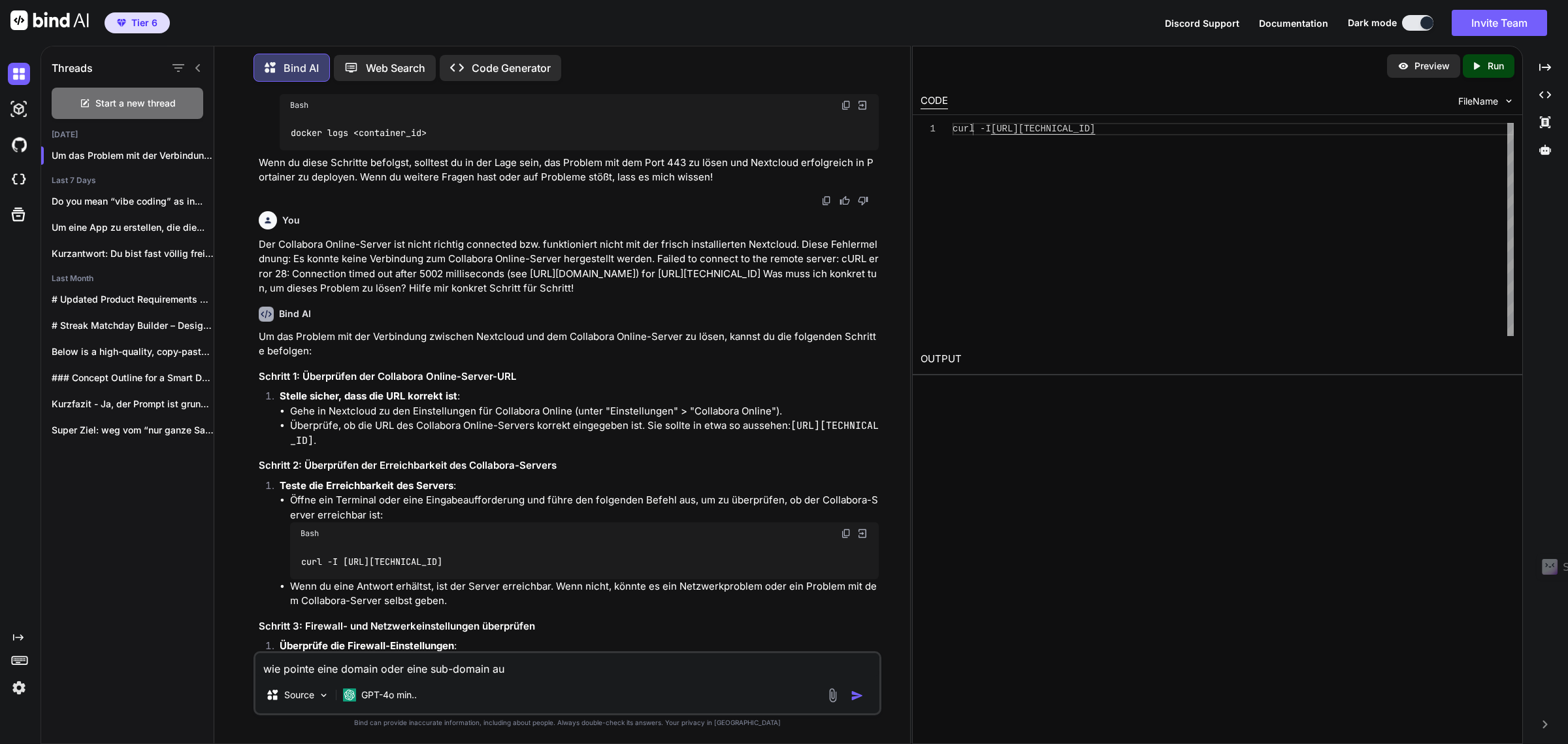
type textarea "x"
type textarea "wie pointe eine domain oder eine sub-domain auf"
type textarea "x"
type textarea "wie pointe eine domain oder eine sub-domain auf"
type textarea "x"
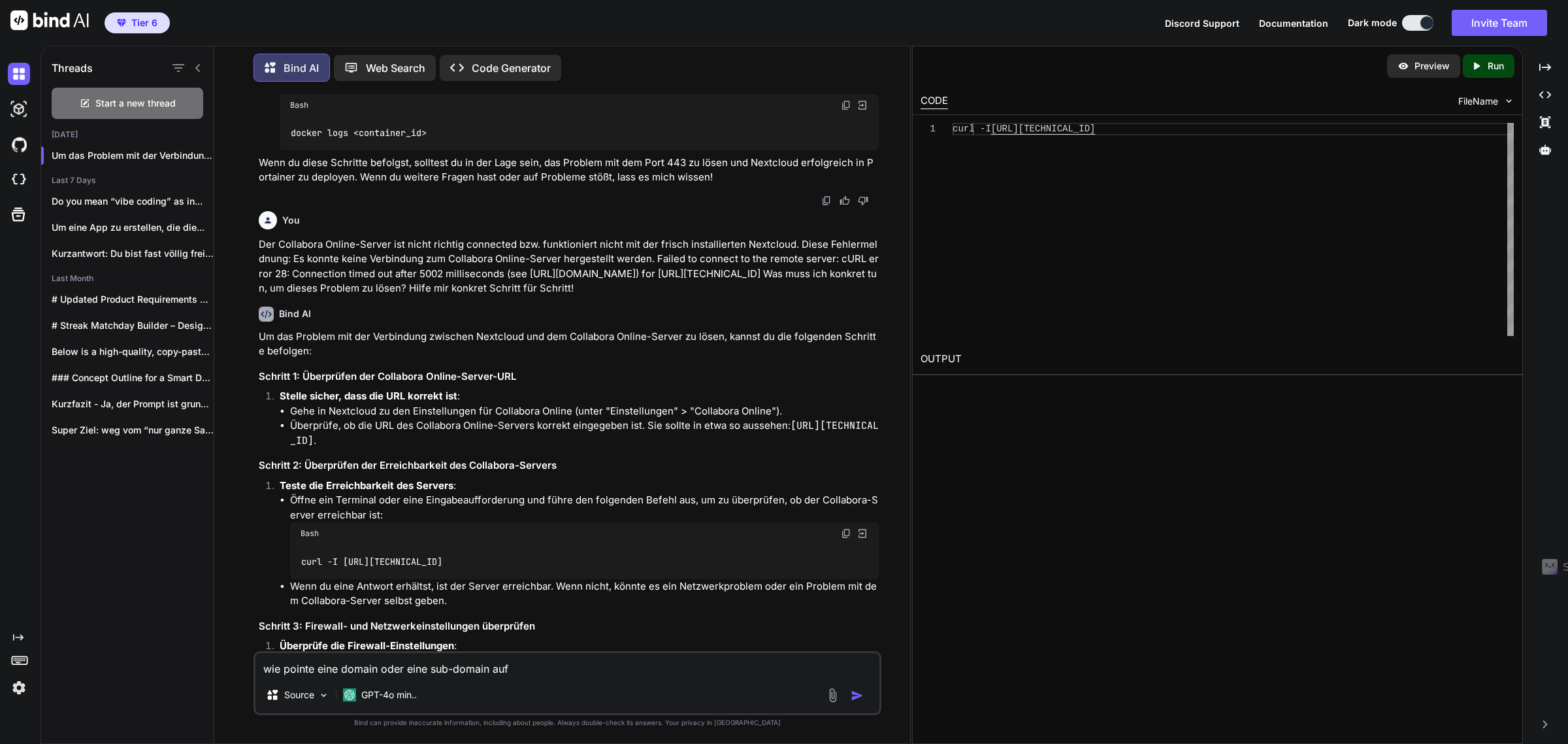
type textarea "wie pointe eine domain oder eine sub-domain auf e"
type textarea "x"
type textarea "wie pointe eine domain oder eine sub-domain auf ei"
type textarea "x"
type textarea "wie pointe eine domain oder eine sub-domain auf ein"
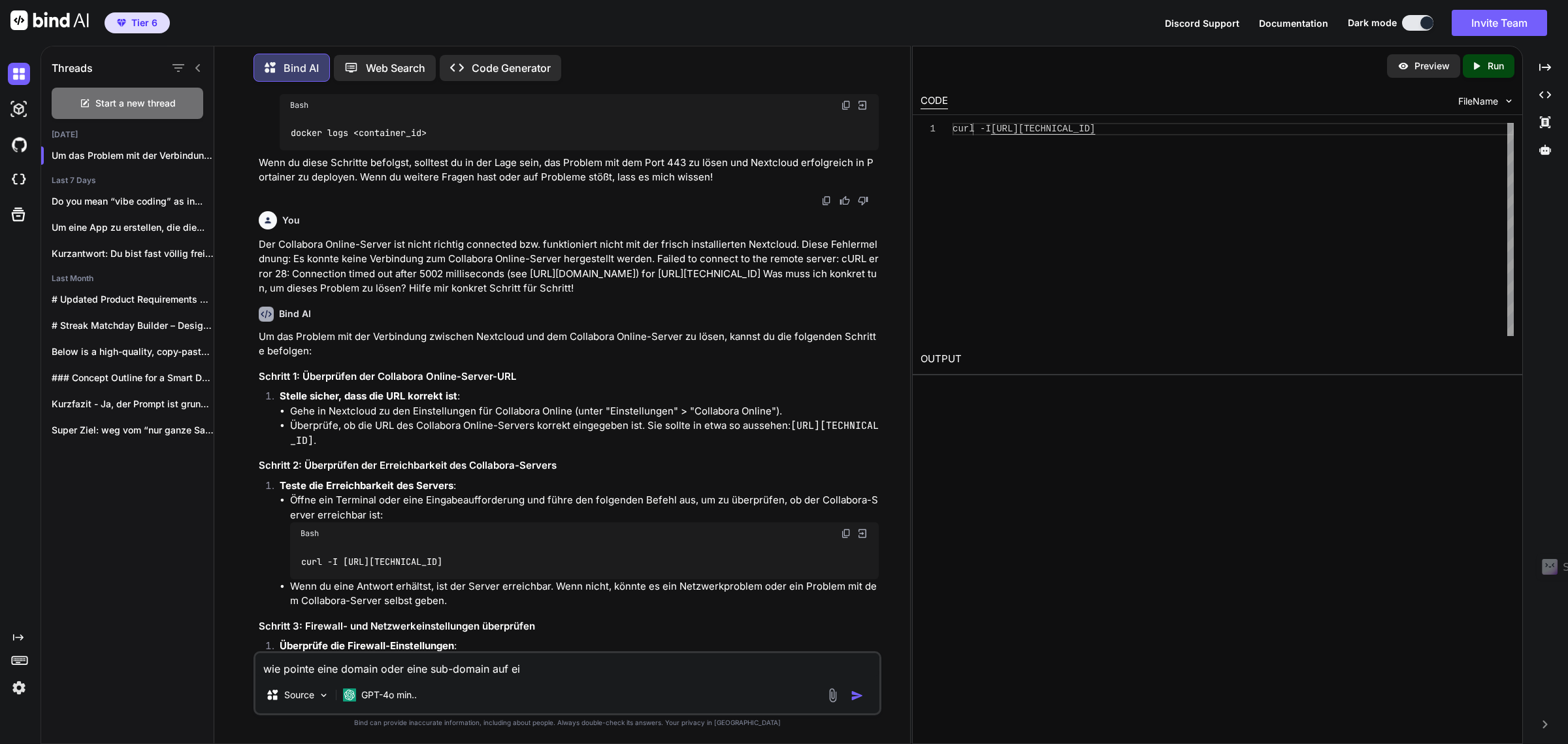
type textarea "x"
type textarea "wie pointe eine domain oder eine sub-domain auf eine"
type textarea "x"
type textarea "wie pointe eine domain oder eine sub-domain auf einem"
type textarea "x"
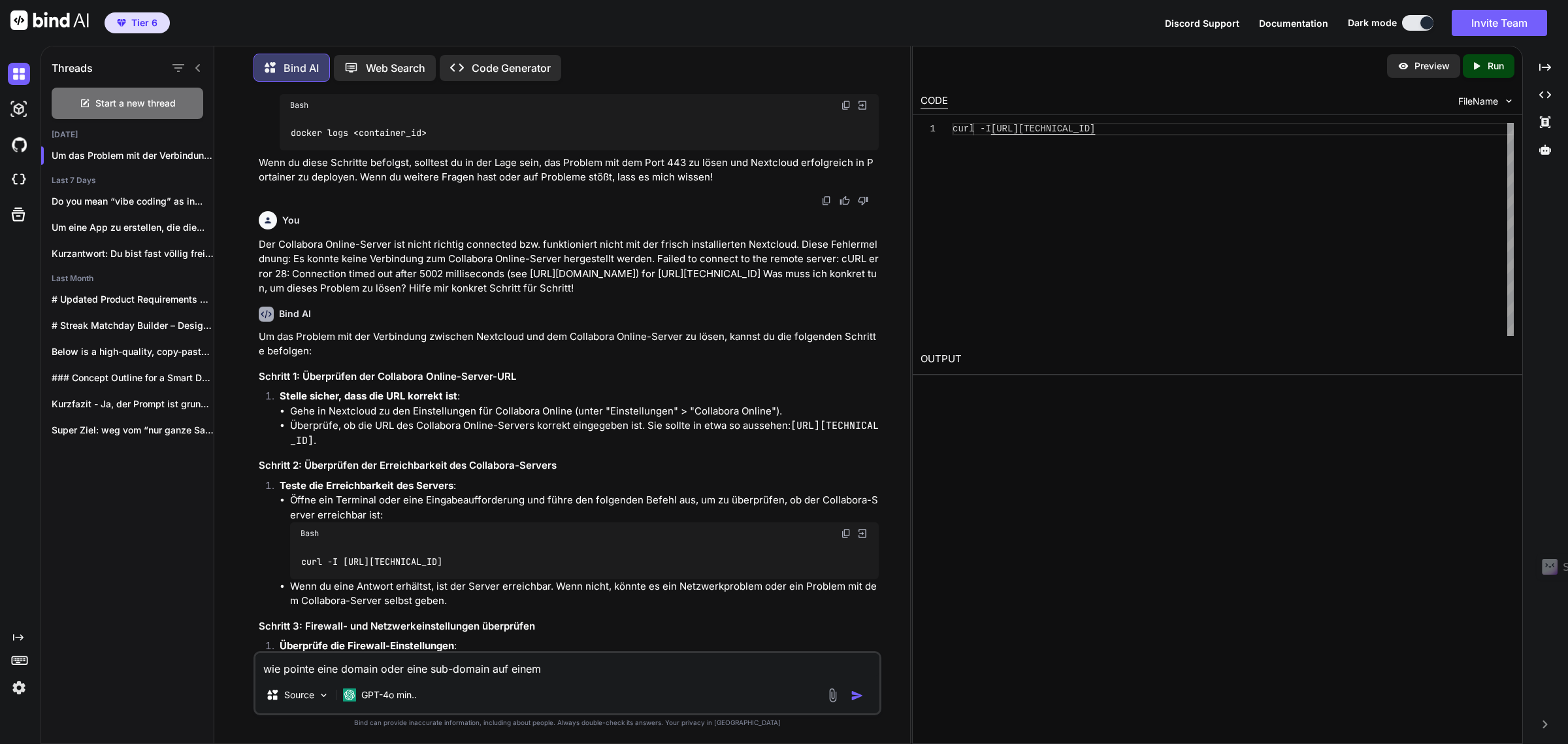
type textarea "wie pointe eine domain oder eine sub-domain auf einem"
type textarea "x"
type textarea "wie pointe eine domain oder eine sub-domain auf einem V"
type textarea "x"
type textarea "wie pointe eine domain oder eine sub-domain auf einem VP"
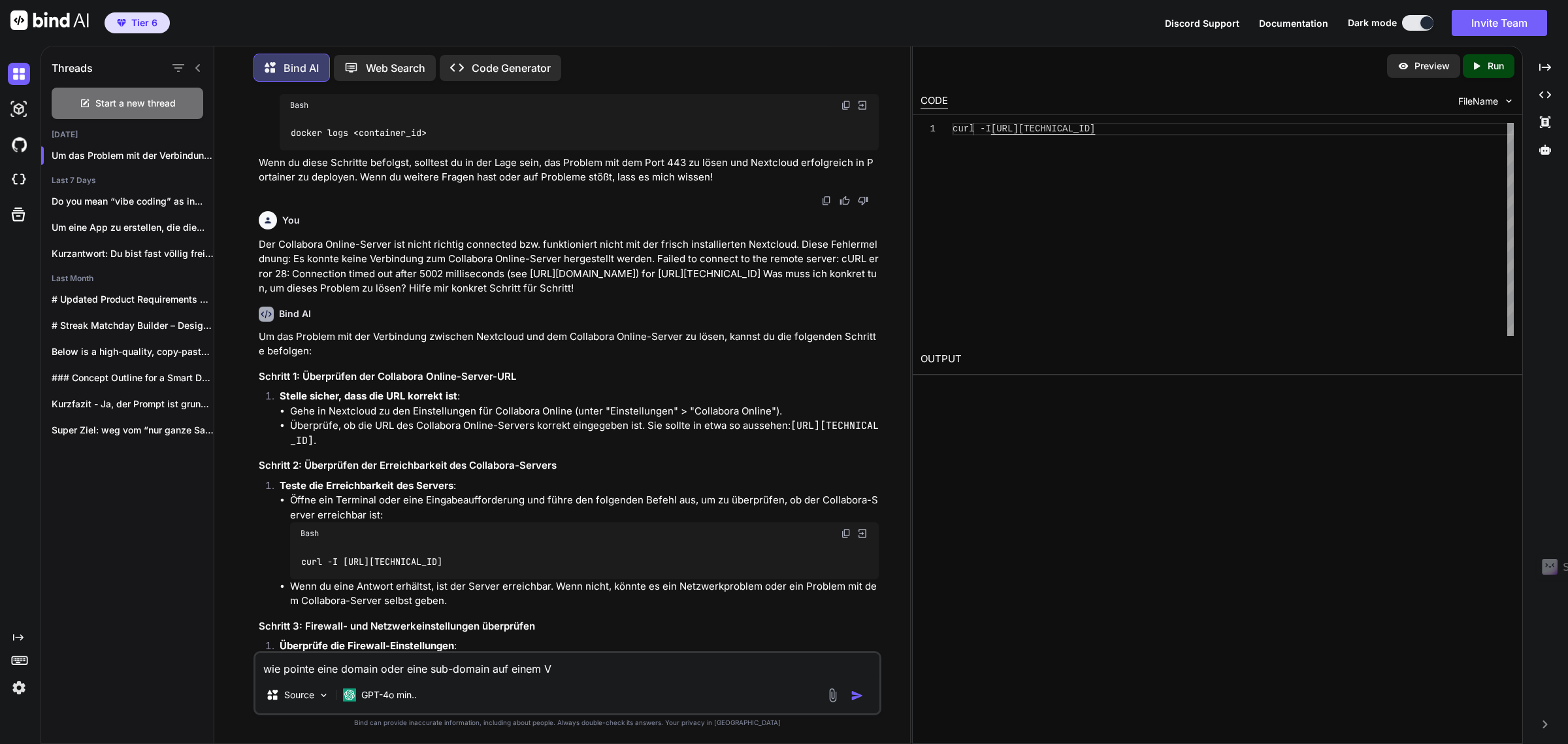
type textarea "x"
type textarea "wie pointe eine domain oder eine sub-domain auf einem VPS"
type textarea "x"
type textarea "wie pointe eine domain oder eine sub-domain auf einem VPS"
type textarea "x"
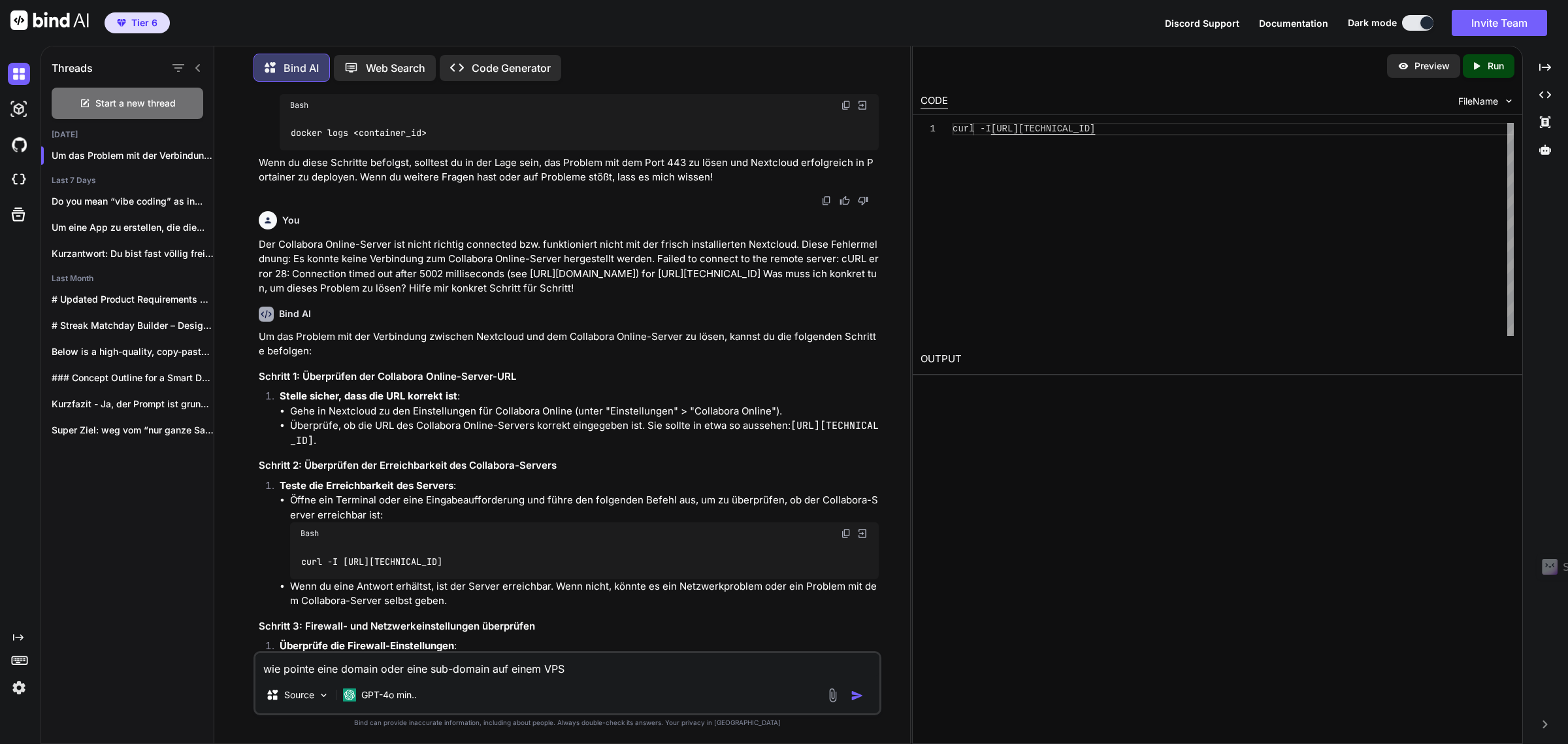
type textarea "wie pointe eine domain oder eine sub-domain auf einem VPS m"
type textarea "x"
type textarea "wie pointe eine domain oder eine sub-domain auf einem VPS mi"
type textarea "x"
type textarea "wie pointe eine domain oder eine sub-domain auf einem VPS mit"
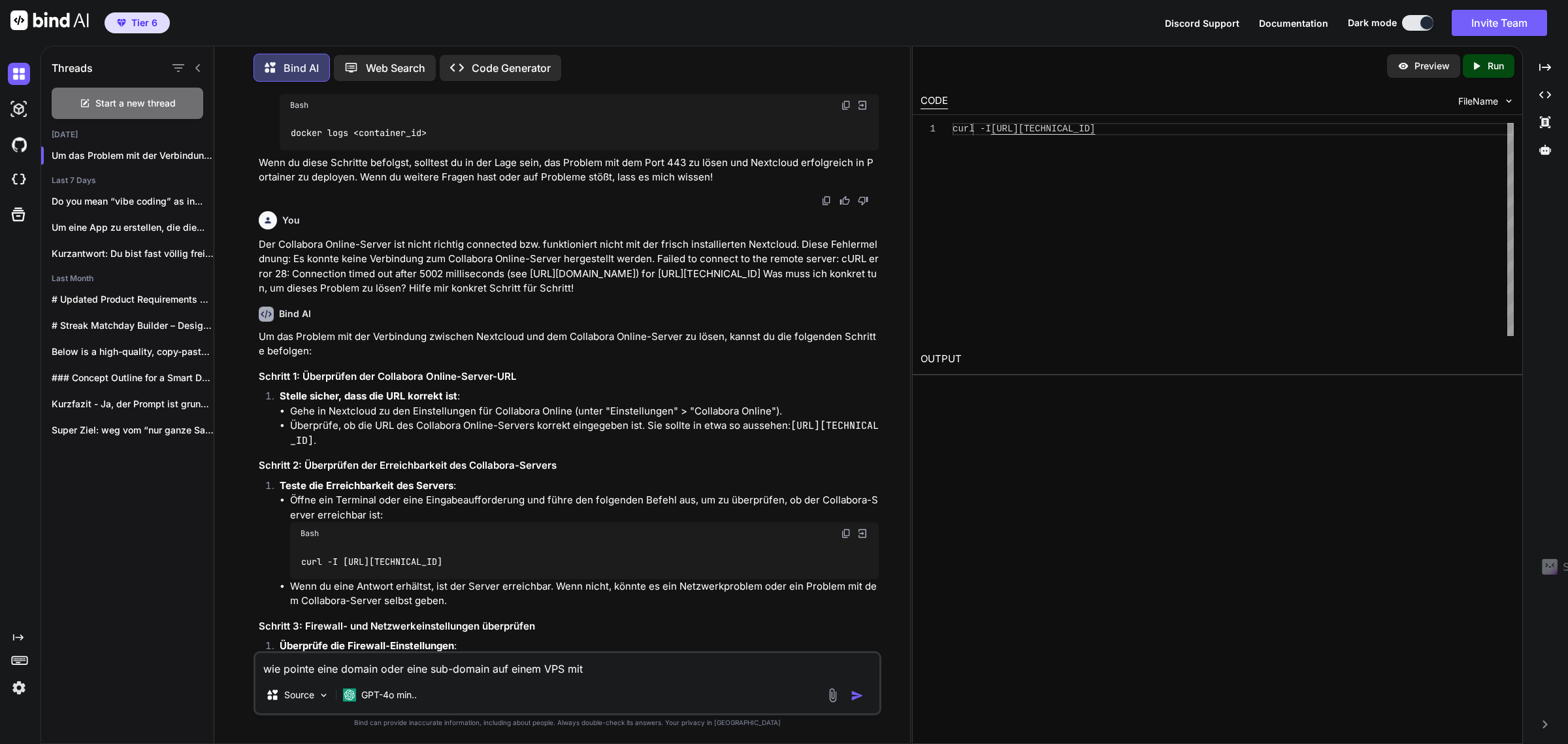
type textarea "x"
type textarea "wie pointe eine domain oder eine sub-domain auf einem VPS mit"
type textarea "x"
type textarea "wie pointe eine domain oder eine sub-domain auf einem VPS mit n"
type textarea "x"
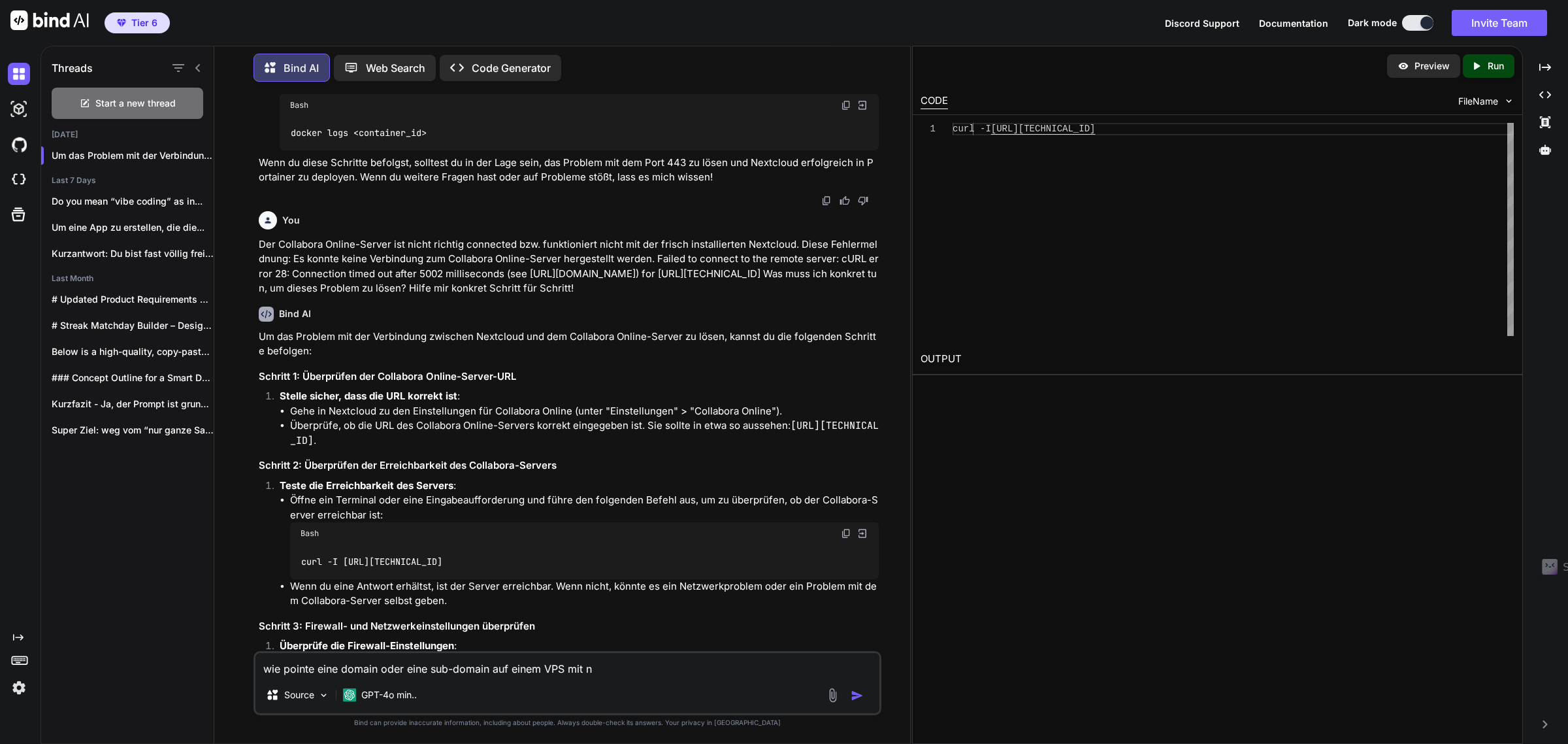
type textarea "wie pointe eine domain oder eine sub-domain auf einem VPS mit nu"
type textarea "x"
type textarea "wie pointe eine domain oder eine sub-domain auf einem VPS mit nur"
type textarea "x"
type textarea "wie pointe eine domain oder eine sub-domain auf einem VPS mit nur"
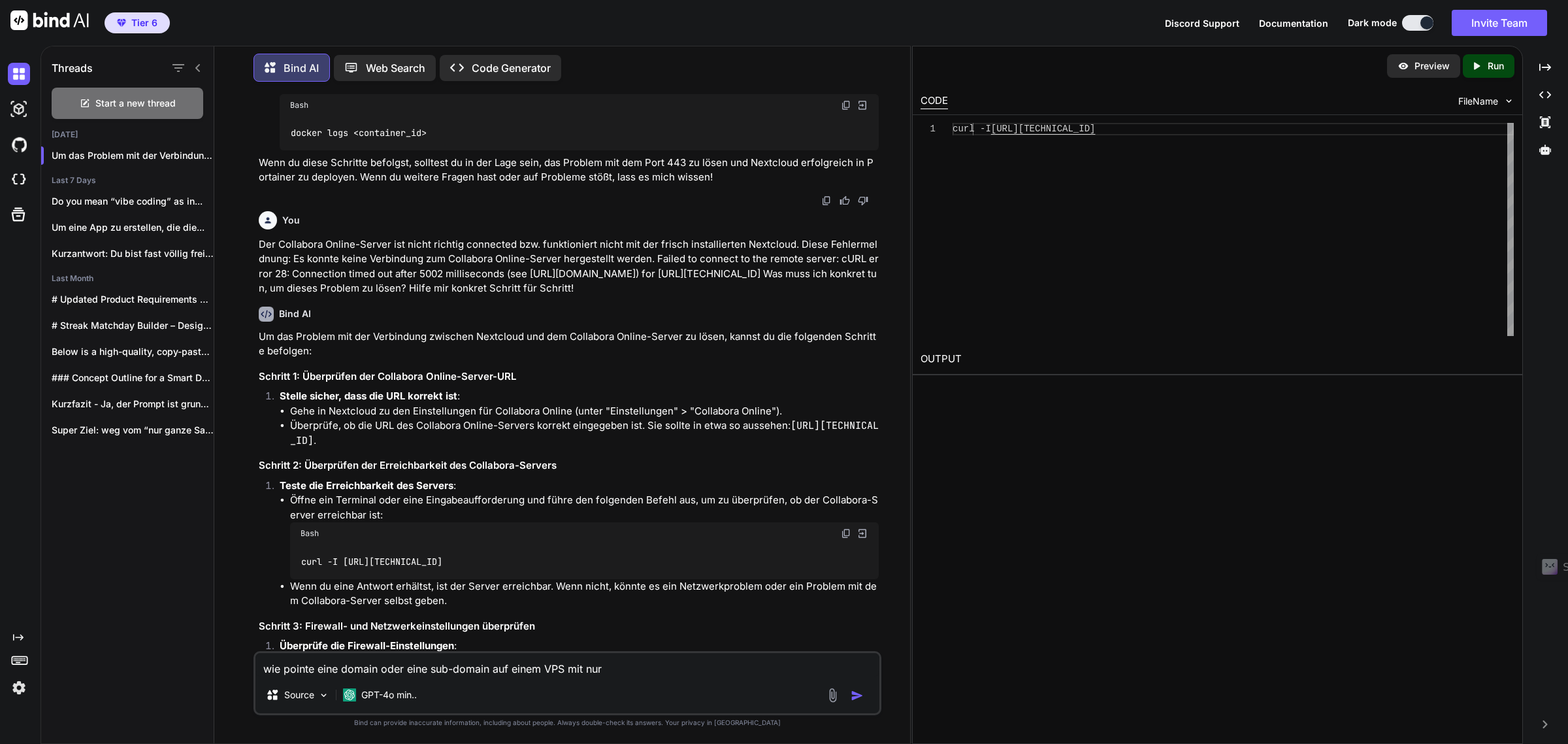
type textarea "x"
type textarea "wie pointe eine domain oder eine sub-domain auf einem VPS mit nur u"
type textarea "x"
type textarea "wie pointe eine domain oder eine sub-domain auf einem VPS mit nur ub"
type textarea "x"
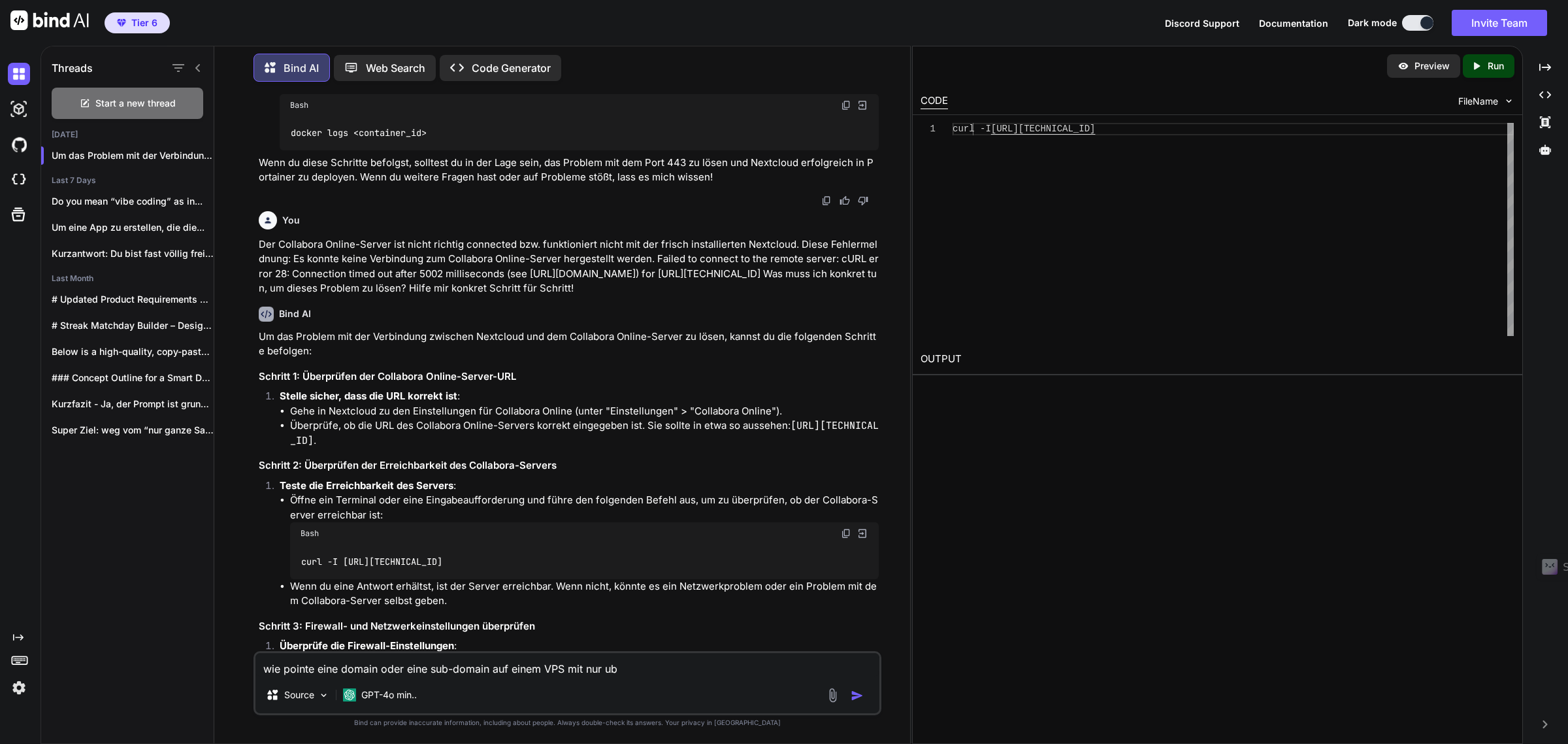
type textarea "wie pointe eine domain oder eine sub-domain auf einem VPS mit nur ubu"
type textarea "x"
type textarea "wie pointe eine domain oder eine sub-domain auf einem VPS mit nur ubun"
type textarea "x"
type textarea "wie pointe eine domain oder eine sub-domain auf einem VPS mit nur ubunt"
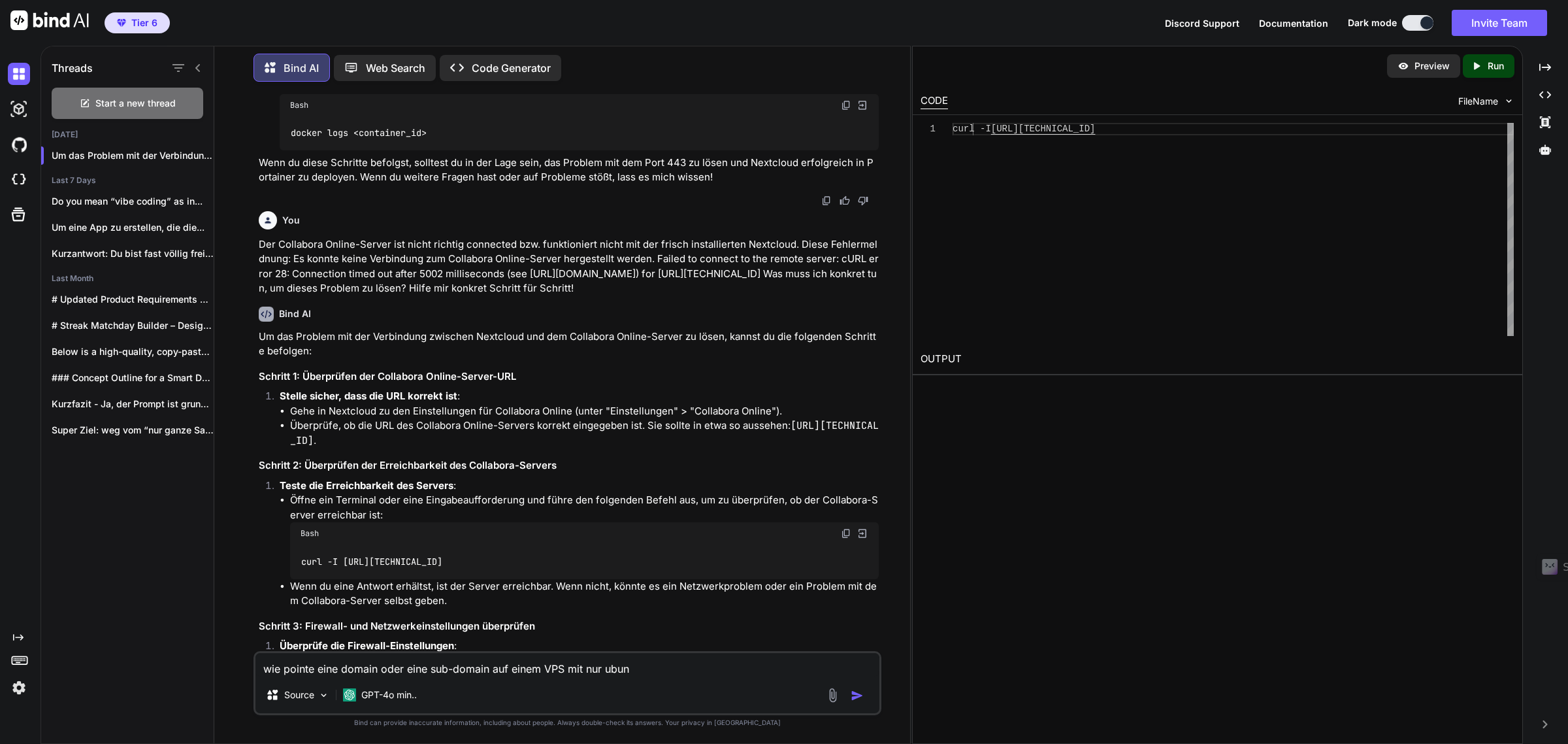
type textarea "x"
type textarea "wie pointe eine domain oder eine sub-domain auf einem VPS mit nur ubuntu"
type textarea "x"
type textarea "wie pointe eine domain oder eine sub-domain auf einem VPS mit nur ubuntu"
type textarea "x"
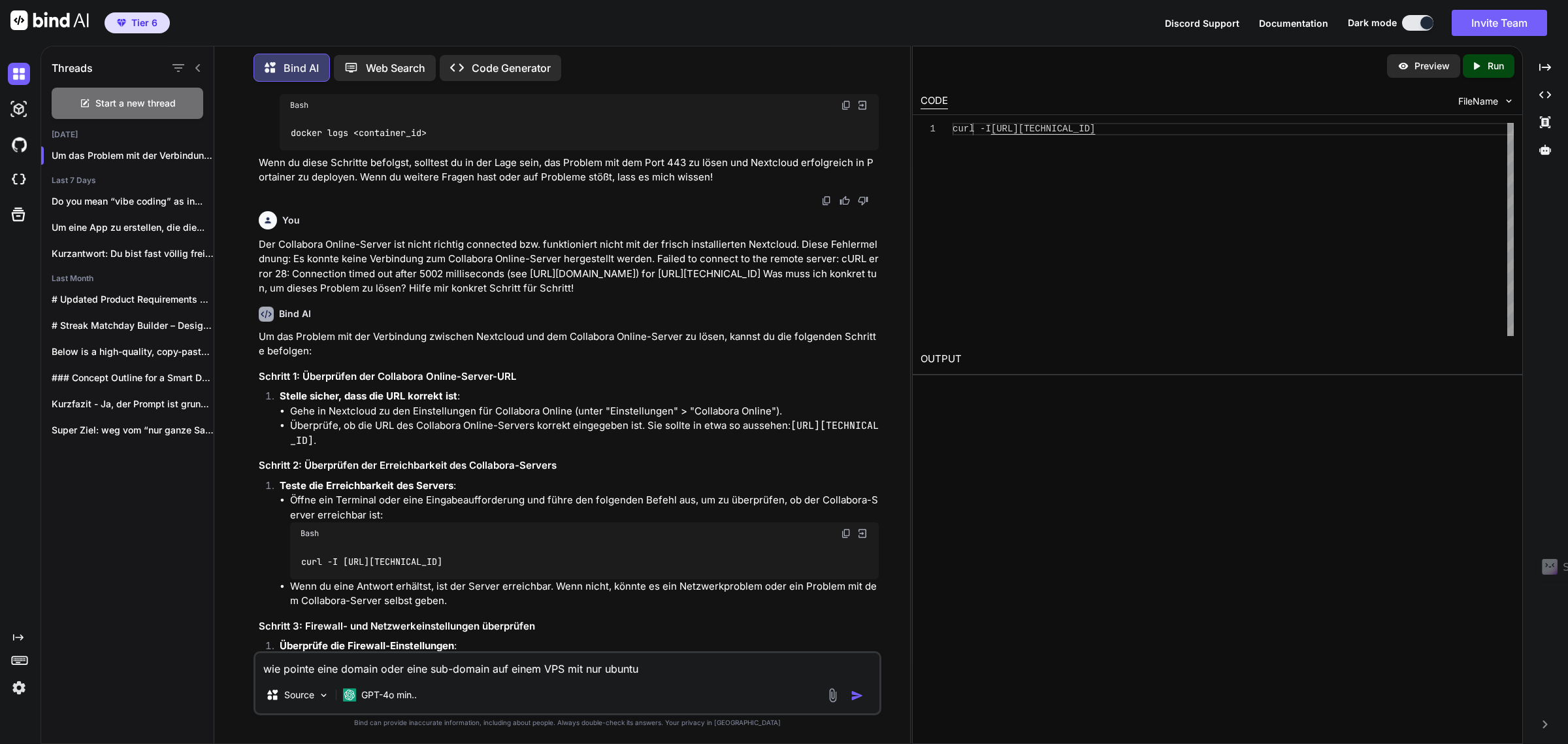
type textarea "wie pointe eine domain oder eine sub-domain auf einem VPS mit nur ubuntu 2"
type textarea "x"
type textarea "wie pointe eine domain oder eine sub-domain auf einem VPS mit nur ubuntu 2."
type textarea "x"
type textarea "wie pointe eine domain oder eine sub-domain auf einem VPS mit nur ubuntu 2.4"
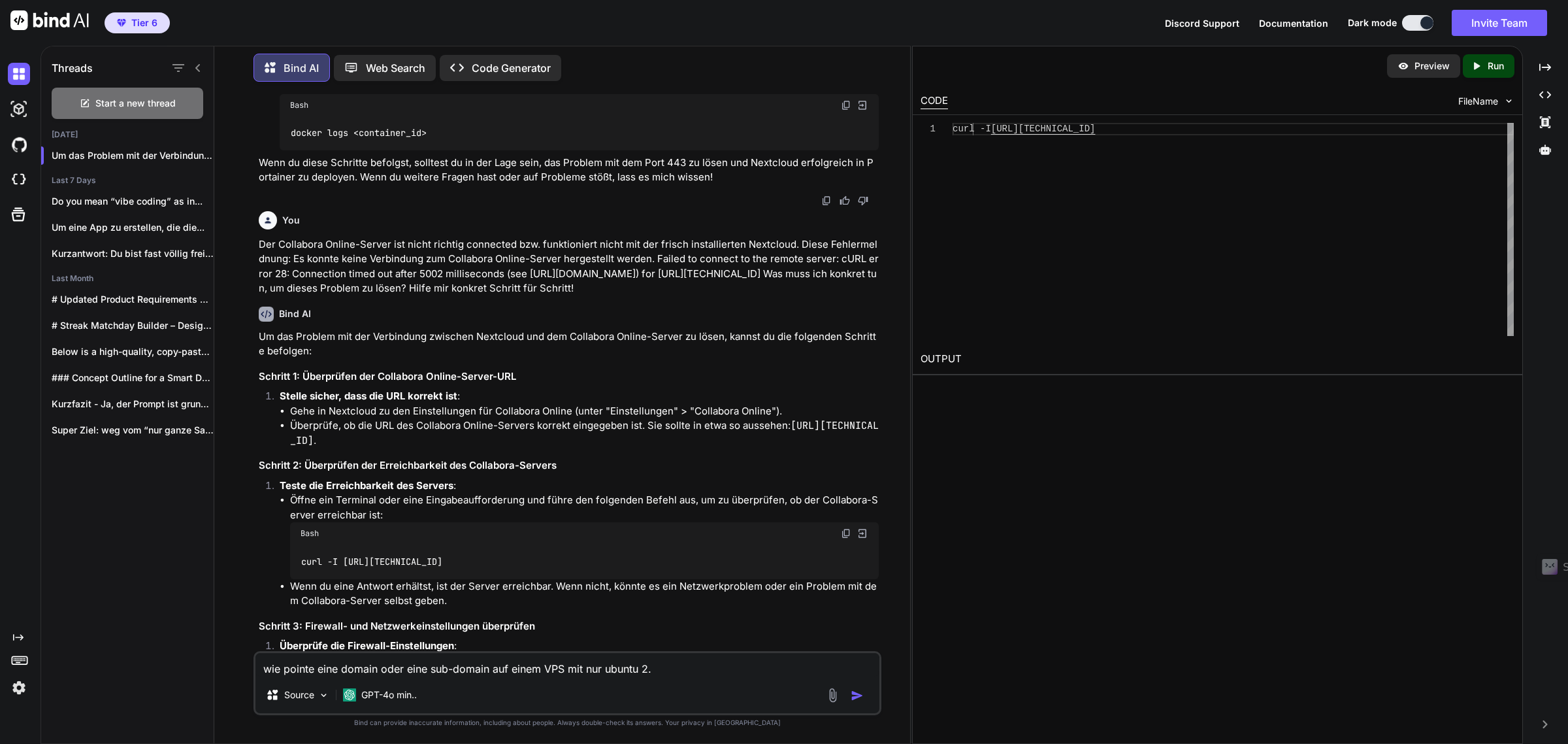
type textarea "x"
type textarea "wie pointe eine domain oder eine sub-domain auf einem VPS mit nur ubuntu 2."
type textarea "x"
type textarea "wie pointe eine domain oder eine sub-domain auf einem VPS mit nur ubuntu 2"
type textarea "x"
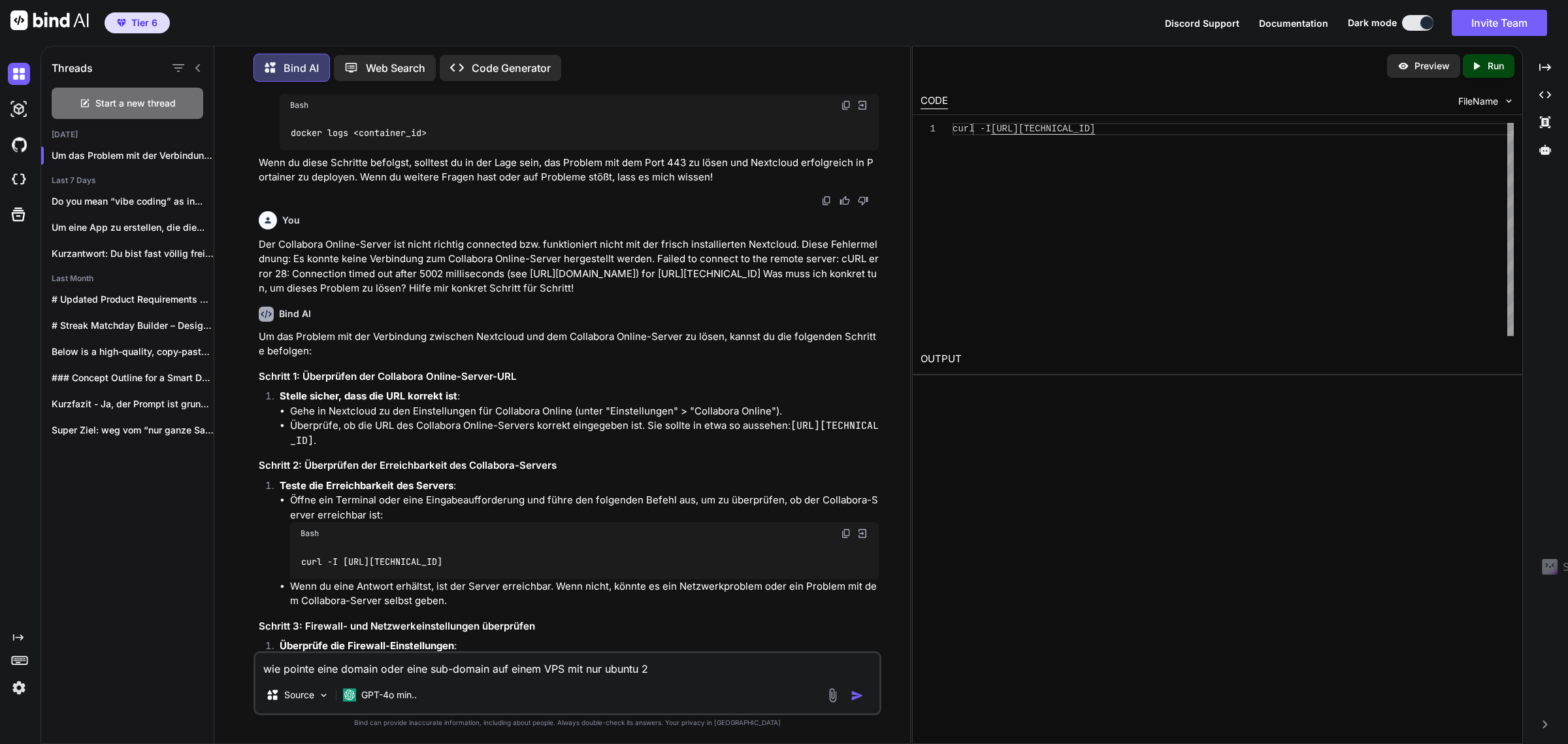
type textarea "wie pointe eine domain oder eine sub-domain auf einem VPS mit nur ubuntu"
type textarea "x"
type textarea "wie pointe eine domain oder eine sub-domain auf einem VPS mit nur ubuntu d"
type textarea "x"
type textarea "wie pointe eine domain oder eine sub-domain auf einem VPS mit nur ubuntu dr"
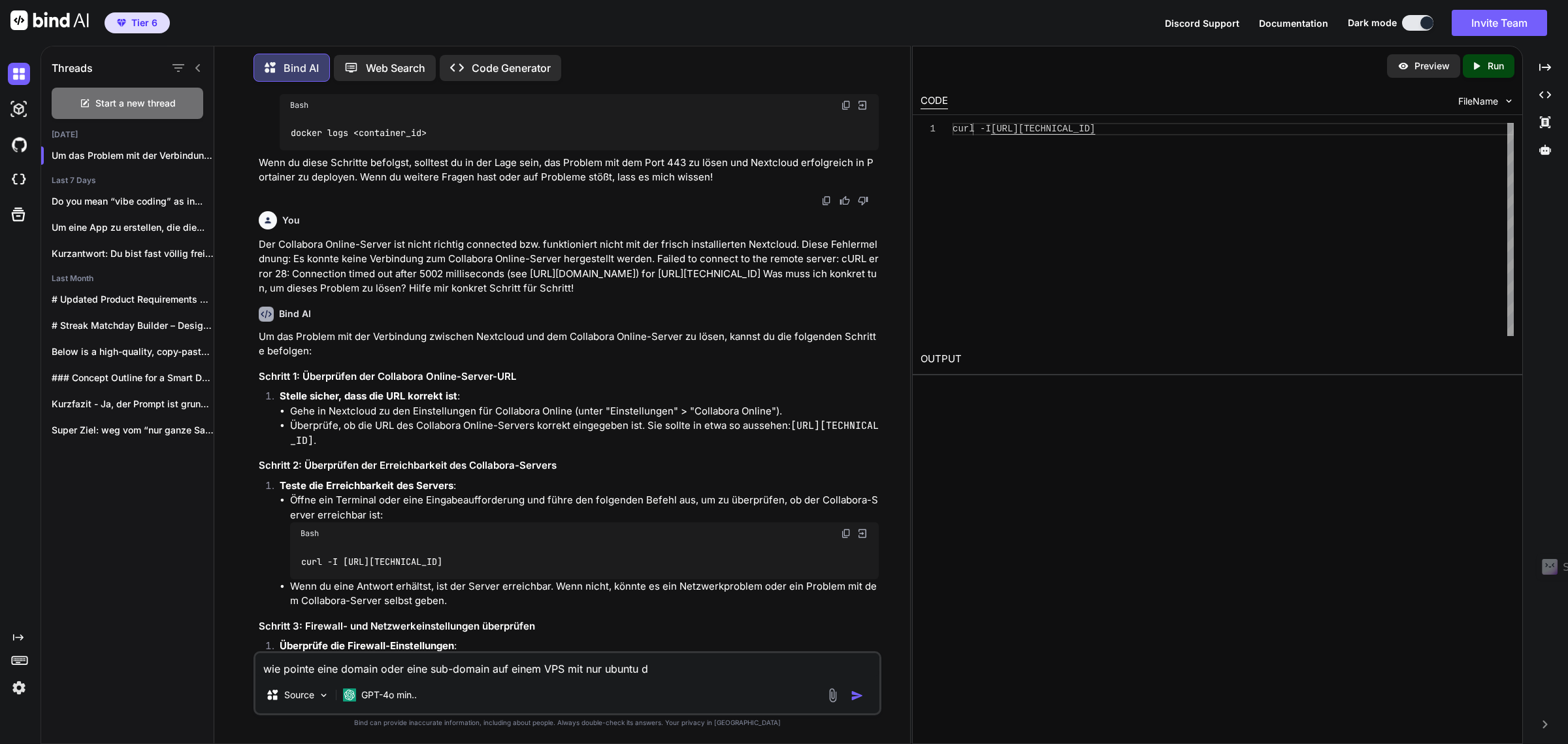
type textarea "x"
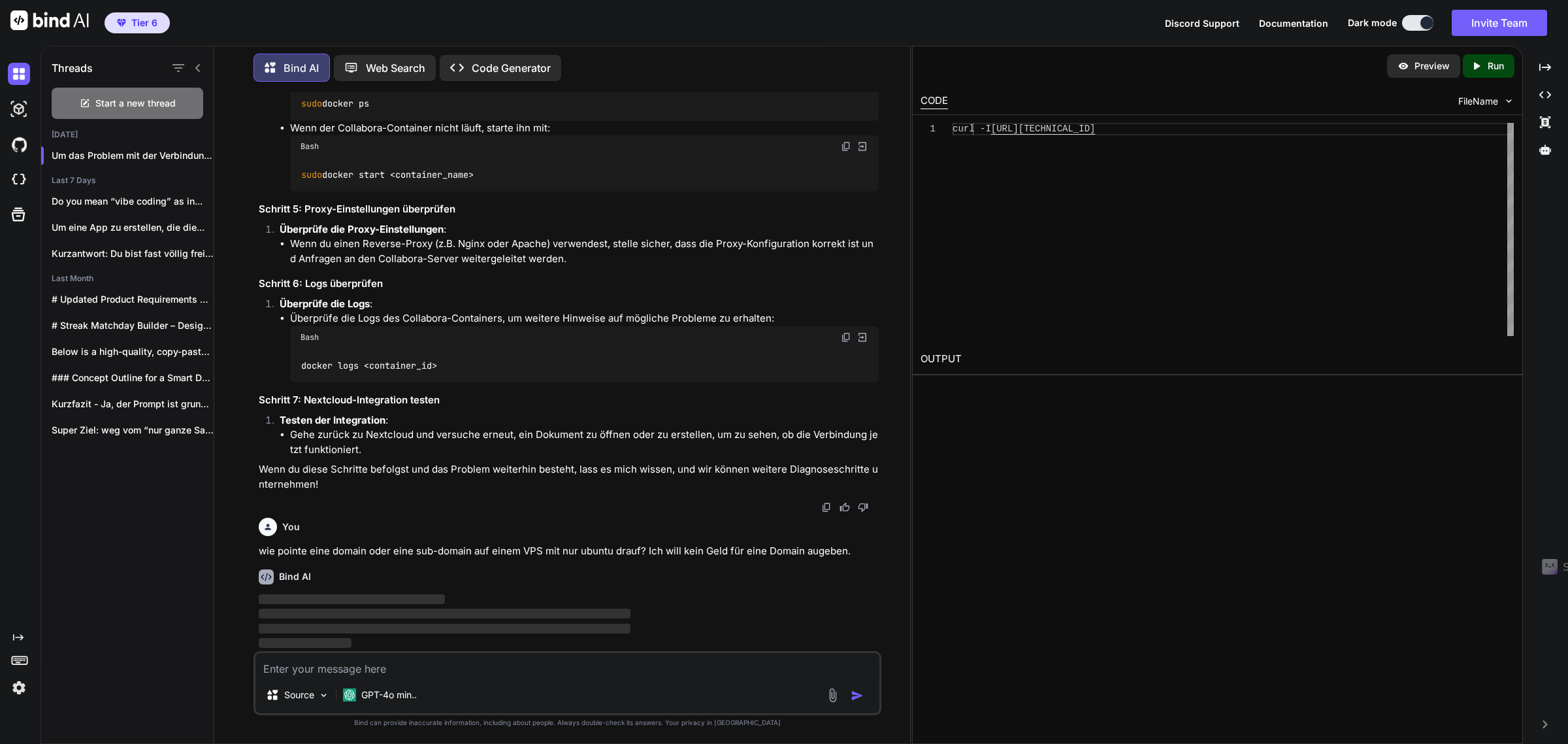
scroll to position [1406, 0]
